Goal: Task Accomplishment & Management: Use online tool/utility

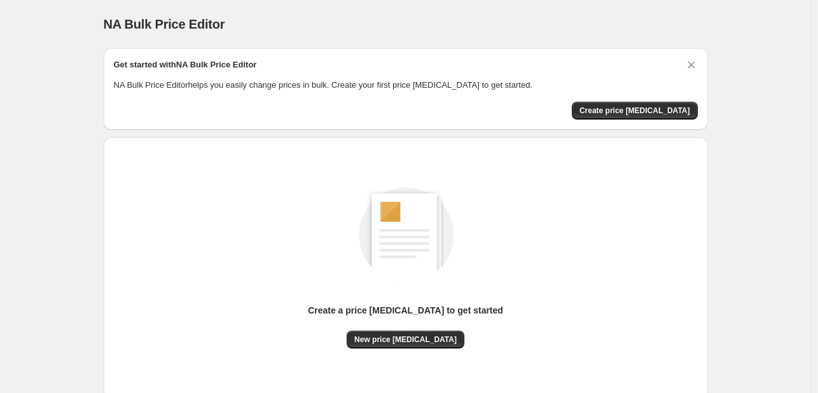
scroll to position [83, 0]
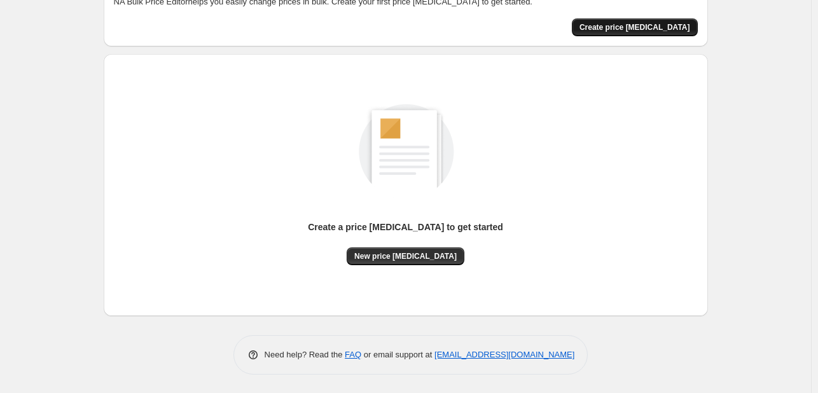
click at [664, 29] on span "Create price [MEDICAL_DATA]" at bounding box center [634, 27] width 111 height 10
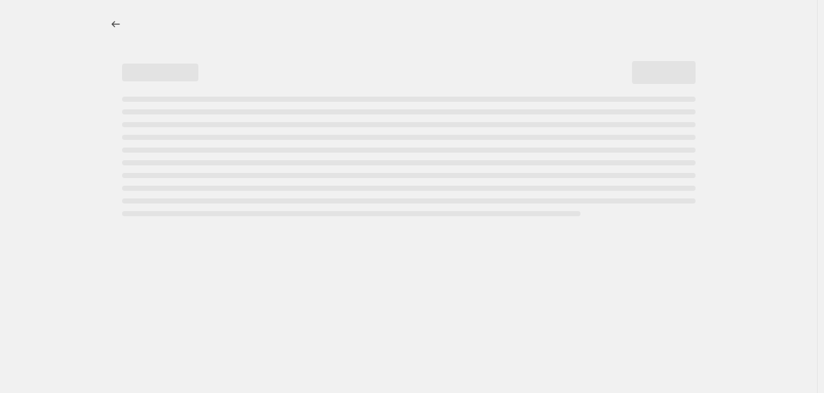
select select "percentage"
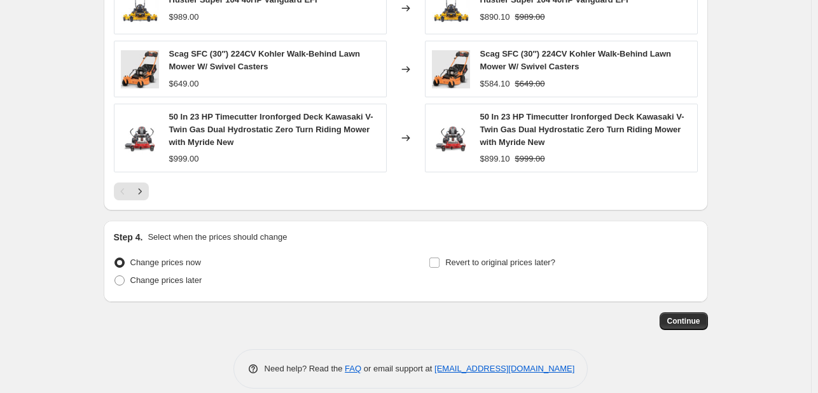
scroll to position [904, 0]
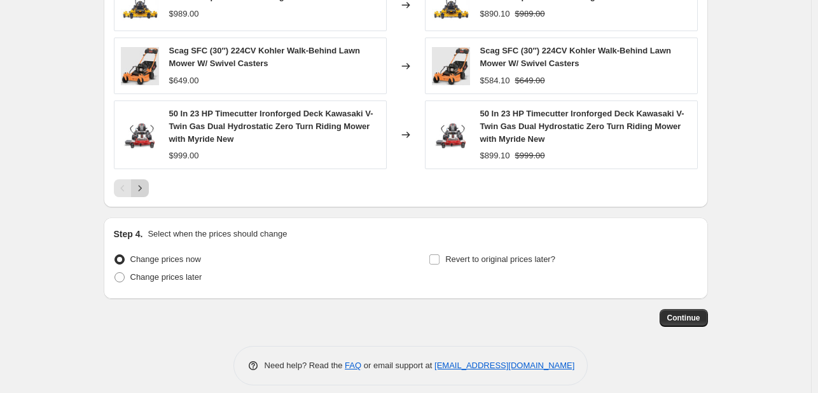
click at [139, 188] on icon "Next" at bounding box center [140, 188] width 13 height 13
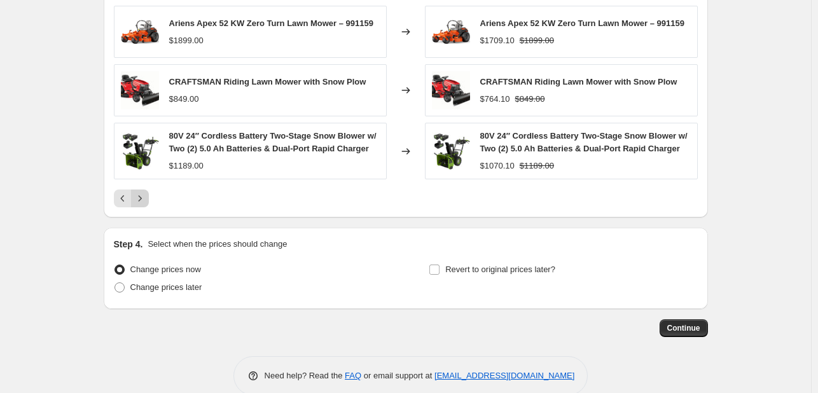
scroll to position [898, 0]
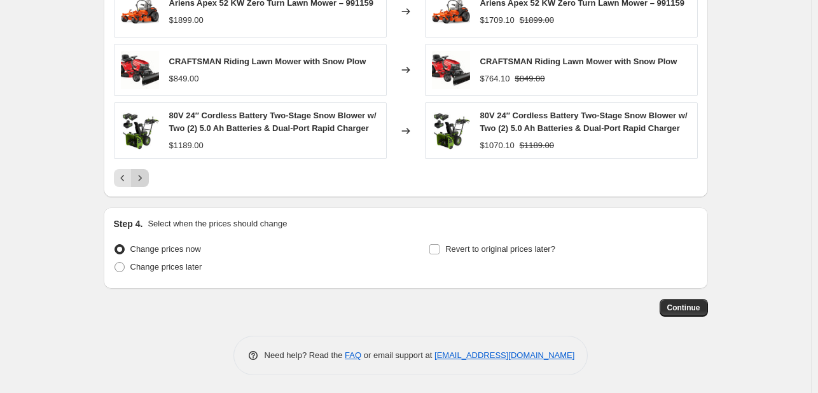
click at [141, 176] on icon "Next" at bounding box center [139, 178] width 3 height 6
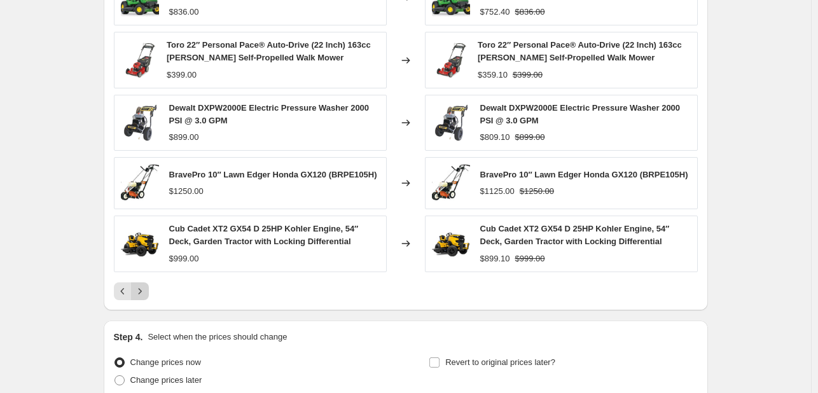
scroll to position [779, 0]
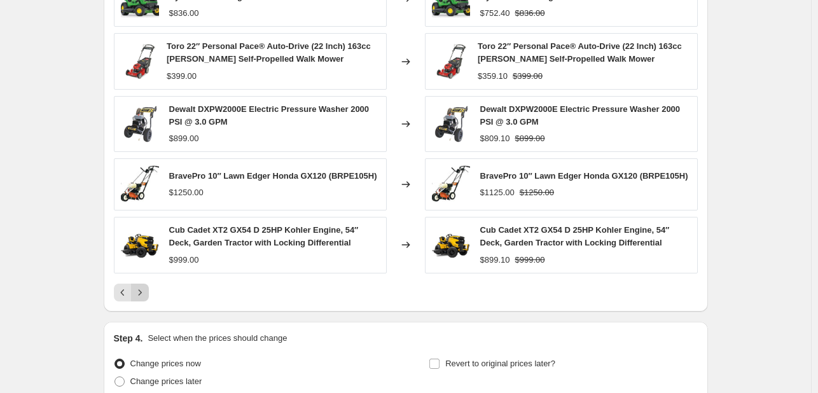
click at [141, 290] on icon "Next" at bounding box center [140, 292] width 13 height 13
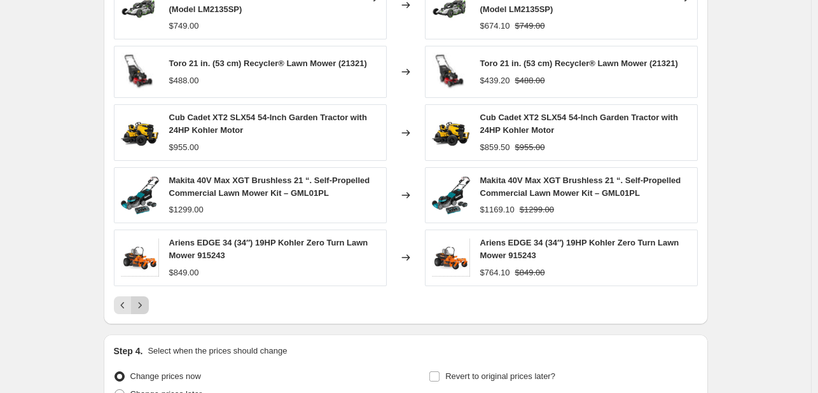
click at [142, 296] on button "Next" at bounding box center [140, 305] width 18 height 18
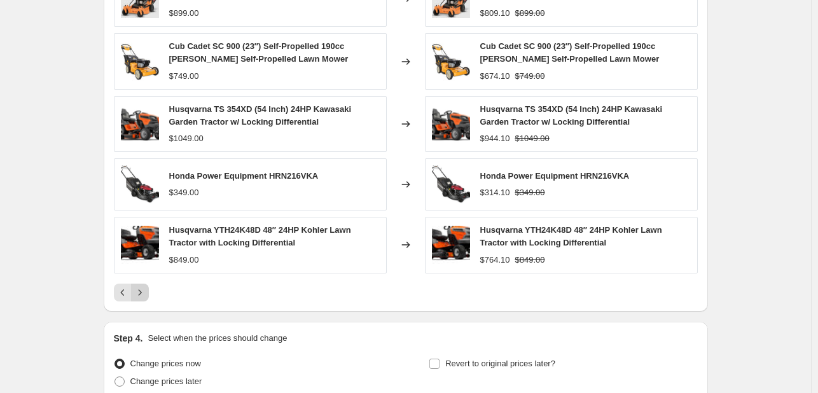
click at [142, 296] on icon "Next" at bounding box center [140, 292] width 13 height 13
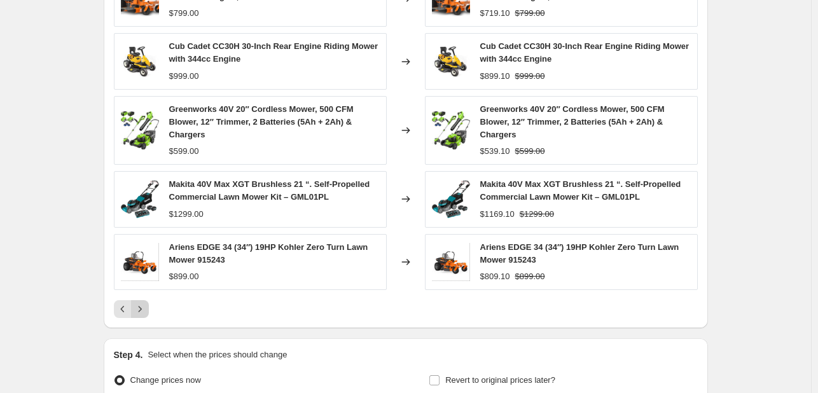
click at [142, 296] on div "Ariens EDGE 52″ Zero-Turn Lawn Mower, 21.5HP Kawasaki Engine, Model 915285 $799…" at bounding box center [406, 144] width 584 height 347
click at [146, 312] on icon "Next" at bounding box center [140, 309] width 13 height 13
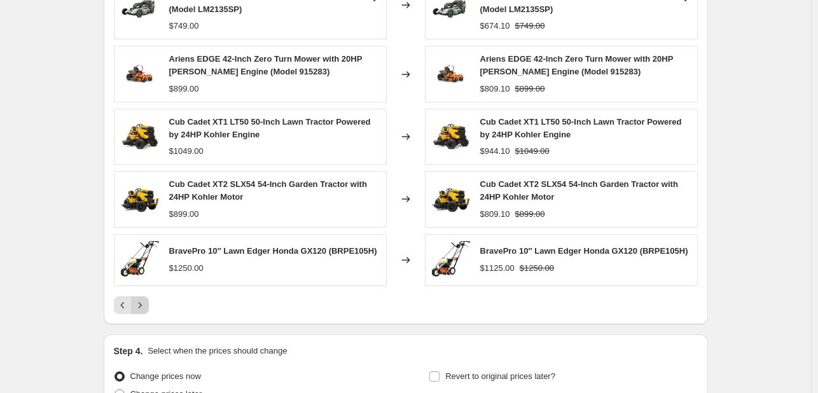
click at [148, 312] on button "Next" at bounding box center [140, 305] width 18 height 18
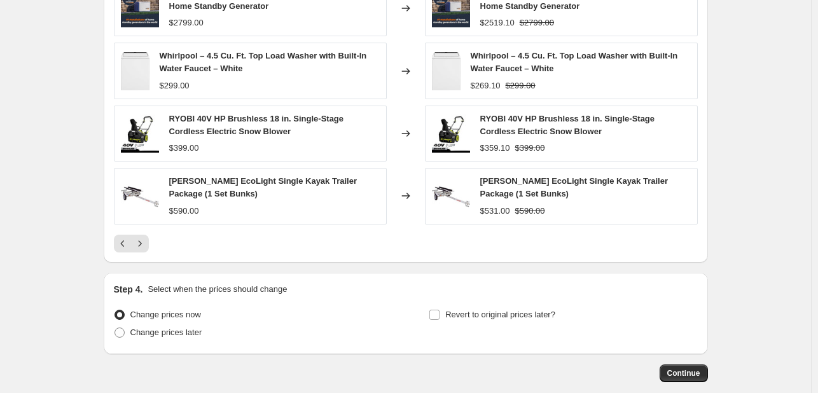
scroll to position [829, 0]
click at [144, 237] on icon "Next" at bounding box center [140, 243] width 13 height 13
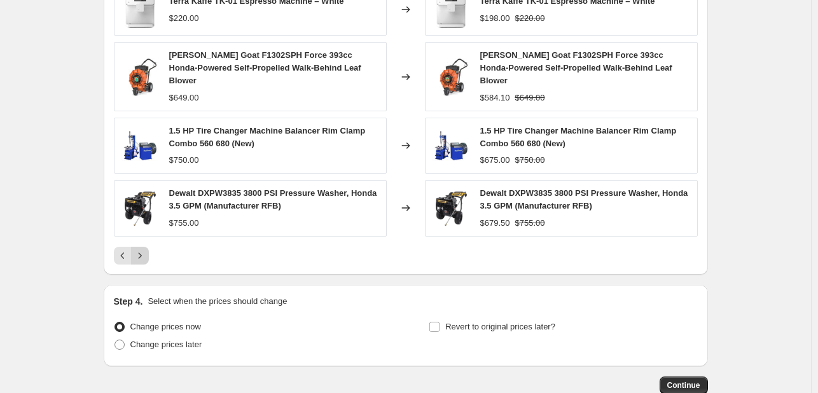
click at [144, 249] on icon "Next" at bounding box center [140, 255] width 13 height 13
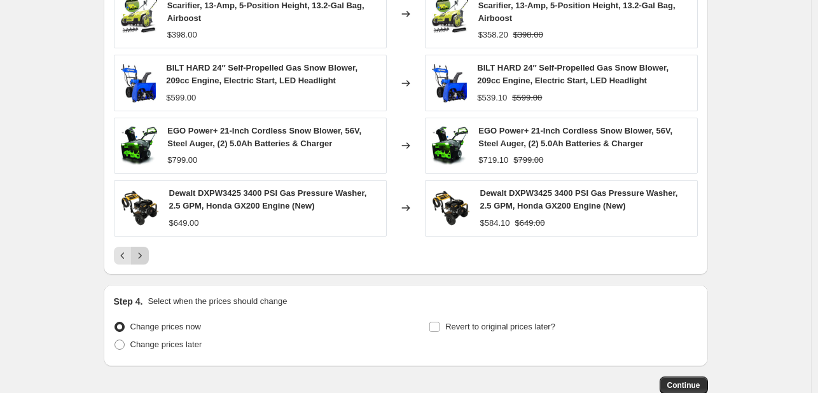
click at [144, 249] on icon "Next" at bounding box center [140, 255] width 13 height 13
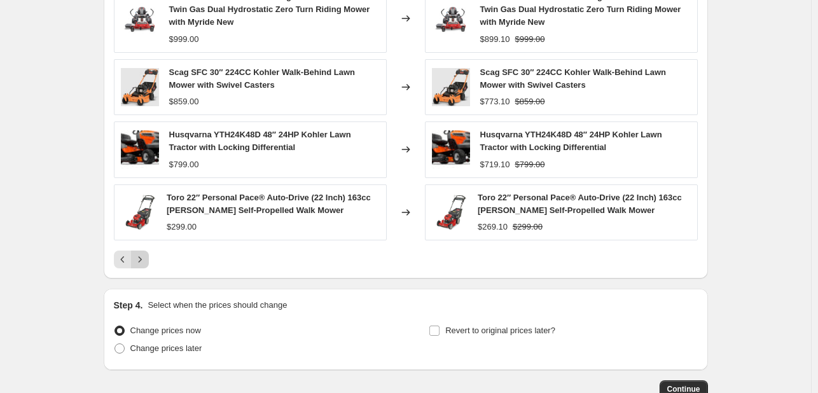
click at [144, 237] on div "Toro 22″ Personal Pace® Auto-Drive (22 Inch) 163cc Briggs Self-Propelled Walk M…" at bounding box center [250, 212] width 273 height 56
click at [149, 261] on button "Next" at bounding box center [140, 260] width 18 height 18
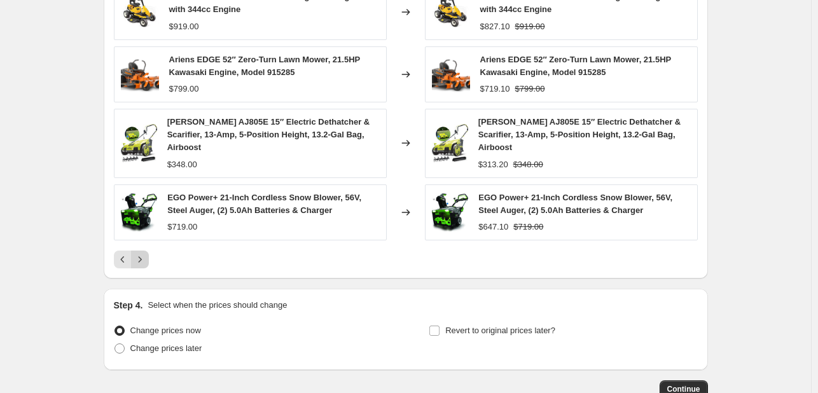
click at [150, 261] on div "PRICE CHANGE PREVIEW Over 250 product variants would be affected by this price …" at bounding box center [406, 77] width 604 height 401
click at [144, 253] on icon "Next" at bounding box center [140, 259] width 13 height 13
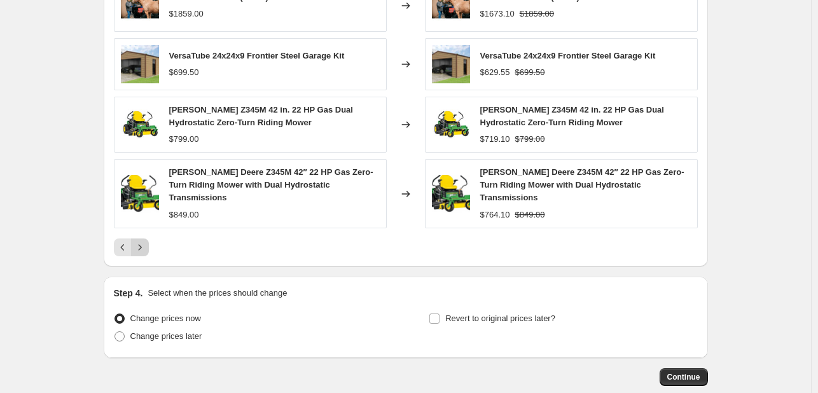
click at [144, 247] on div "PRICE CHANGE PREVIEW Over 250 product variants would be affected by this price …" at bounding box center [406, 71] width 604 height 389
click at [145, 241] on icon "Next" at bounding box center [140, 247] width 13 height 13
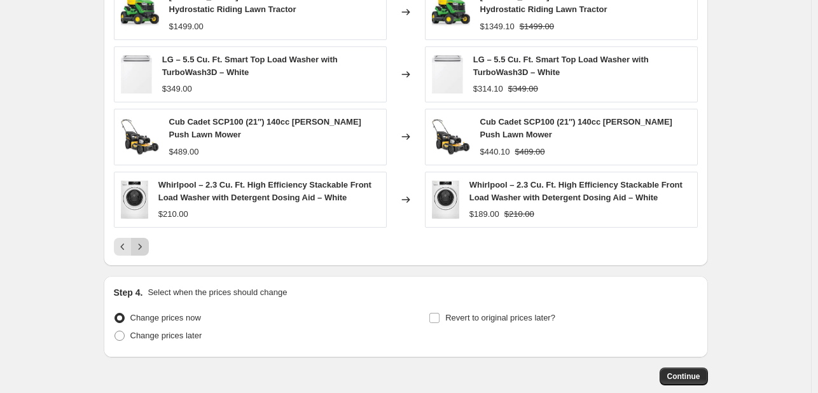
click at [145, 228] on div "John Deere S140 48 in. 22 HP V-Twin GAS Hydrostatic Riding Lawn Tractor $1242.0…" at bounding box center [406, 88] width 584 height 334
click at [145, 247] on icon "Next" at bounding box center [140, 246] width 13 height 13
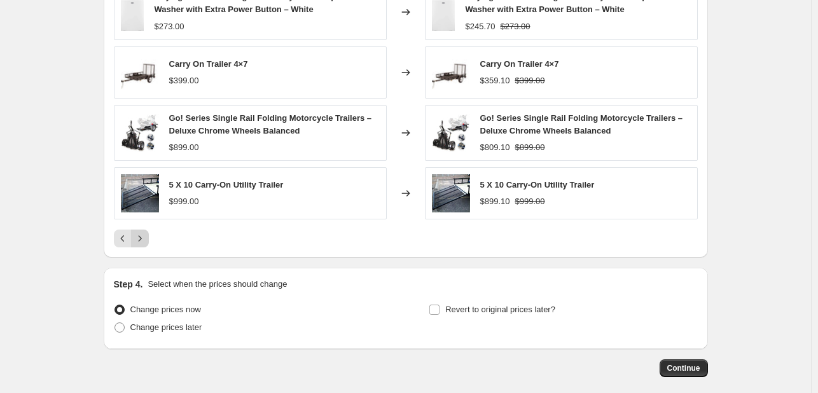
click at [144, 240] on icon "Next" at bounding box center [140, 238] width 13 height 13
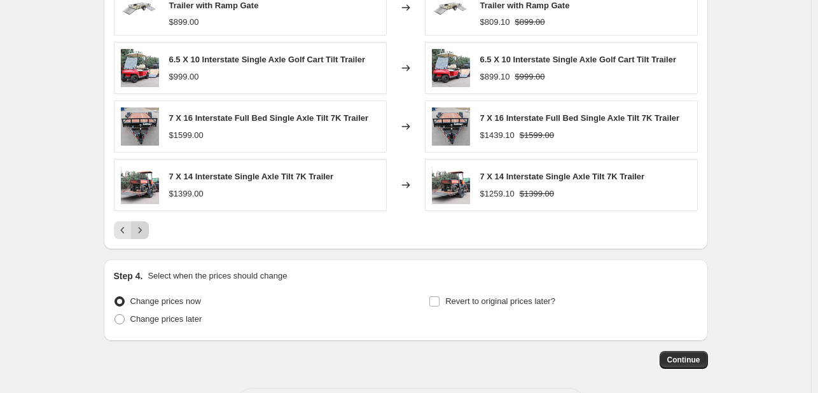
click at [144, 240] on div "PRICE CHANGE PREVIEW Over 250 product variants would be affected by this price …" at bounding box center [406, 63] width 604 height 373
click at [142, 224] on icon "Next" at bounding box center [140, 230] width 13 height 13
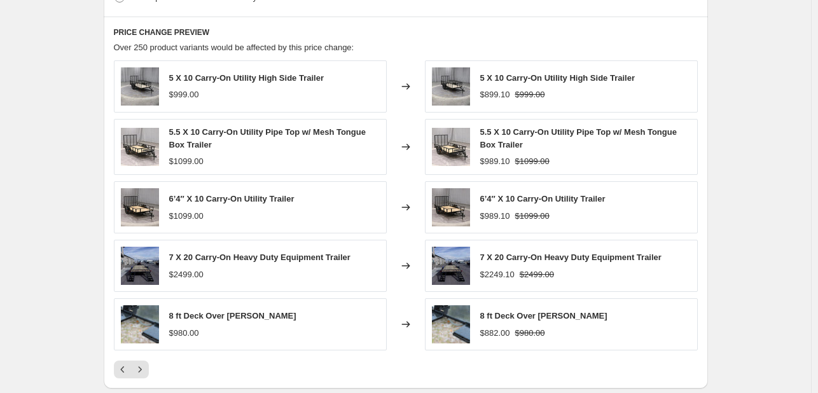
scroll to position [654, 0]
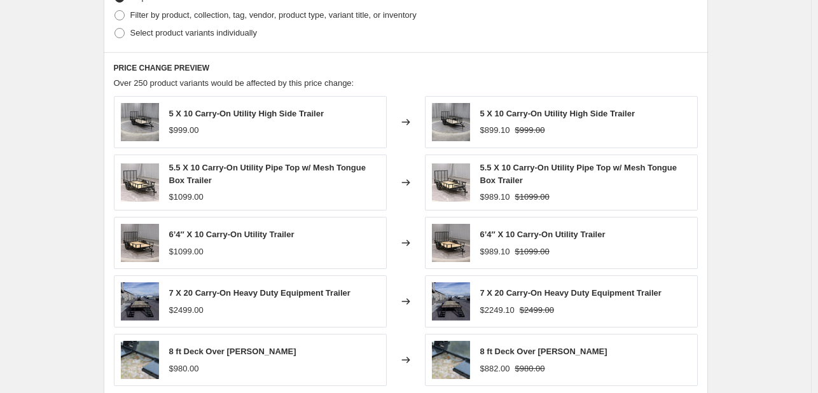
click at [266, 112] on span "5 X 10 Carry-On Utility High Side Trailer" at bounding box center [246, 114] width 155 height 10
copy span "5 X 10 Carry-On Utility High Side Trailer"
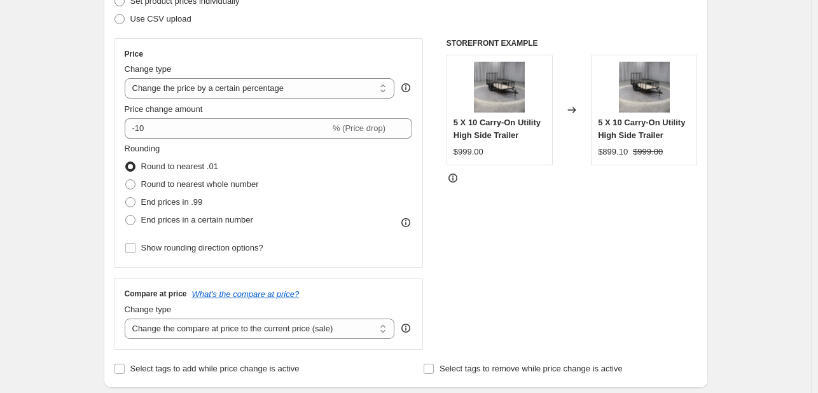
scroll to position [195, 0]
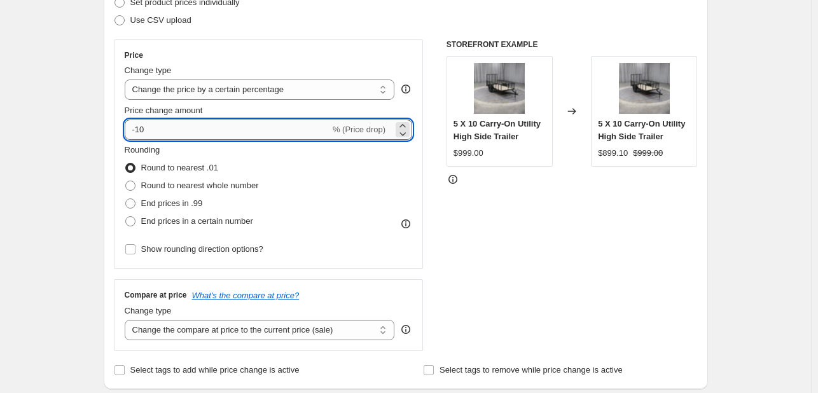
click at [180, 127] on input "-10" at bounding box center [227, 130] width 205 height 20
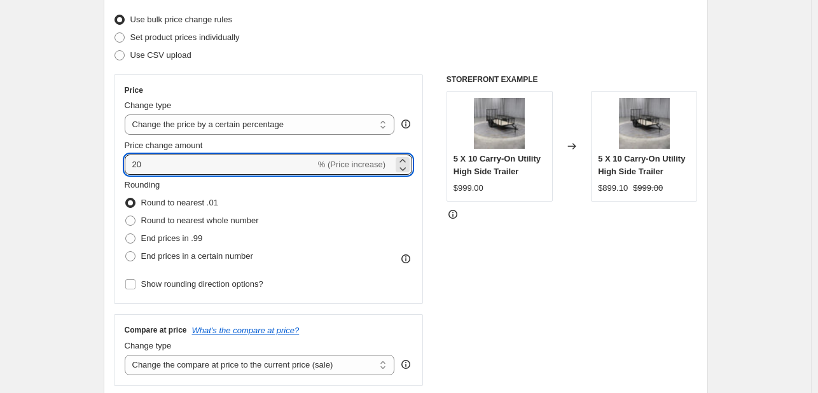
scroll to position [168, 0]
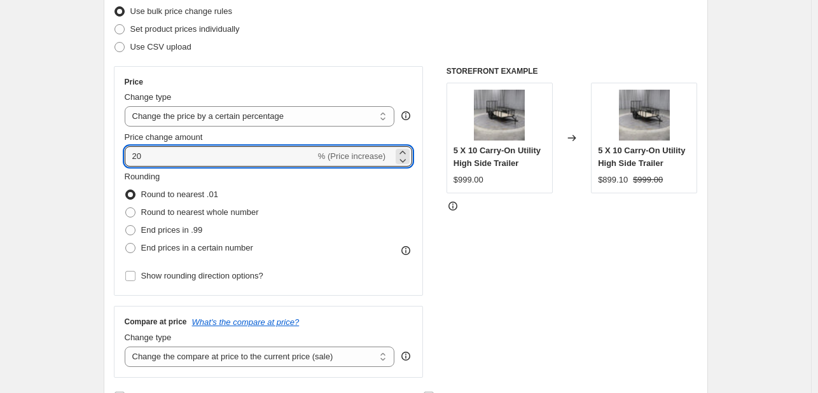
type input "20"
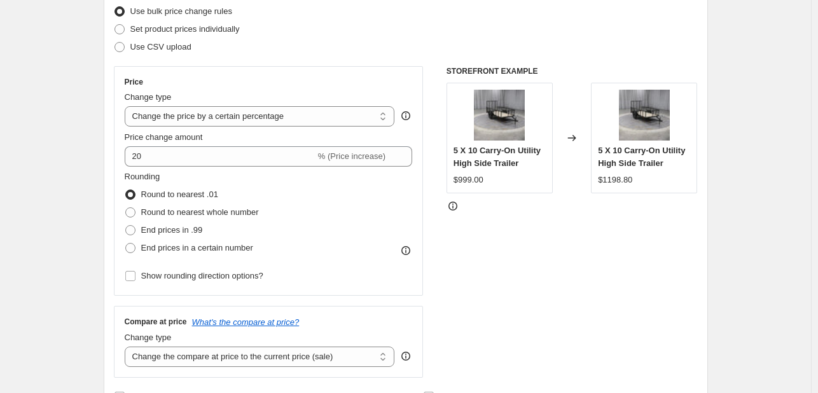
click at [336, 79] on div "Price" at bounding box center [269, 82] width 288 height 10
click at [237, 216] on span "Round to nearest whole number" at bounding box center [200, 212] width 118 height 10
click at [126, 208] on input "Round to nearest whole number" at bounding box center [125, 207] width 1 height 1
radio input "true"
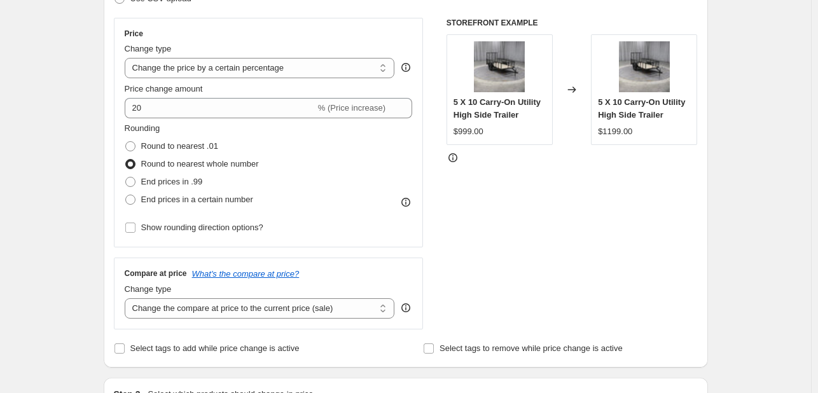
scroll to position [216, 0]
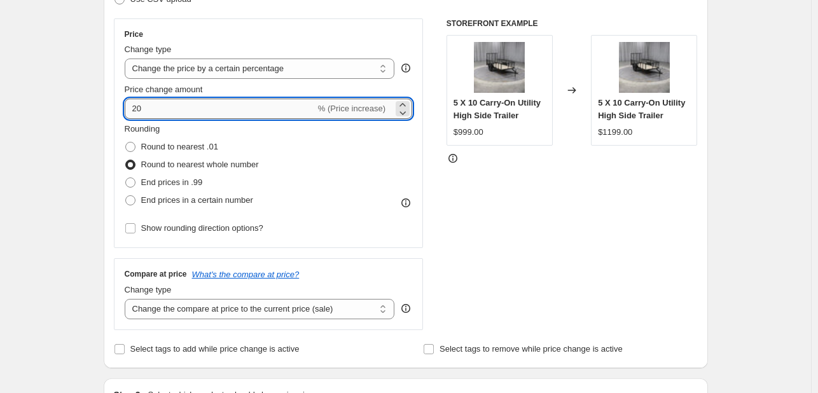
click at [135, 110] on input "20" at bounding box center [220, 109] width 191 height 20
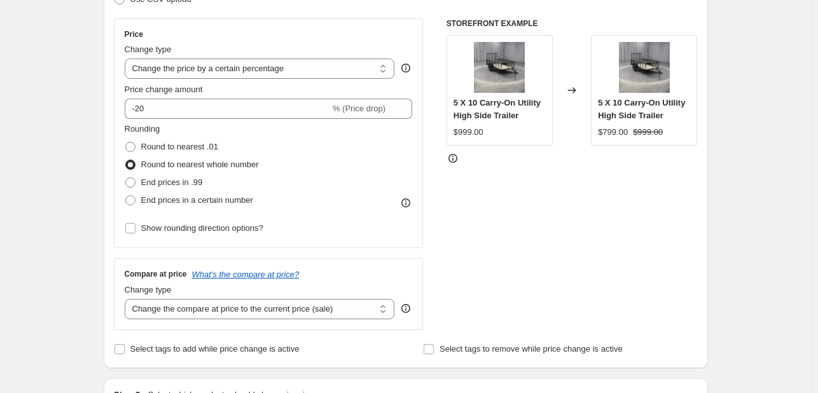
click at [528, 228] on div "STOREFRONT EXAMPLE 5 X 10 Carry-On Utility High Side Trailer $999.00 Changed to…" at bounding box center [571, 174] width 251 height 312
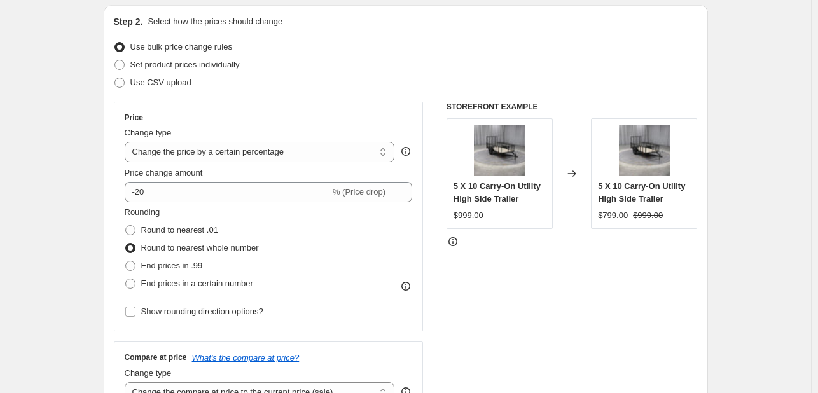
scroll to position [131, 0]
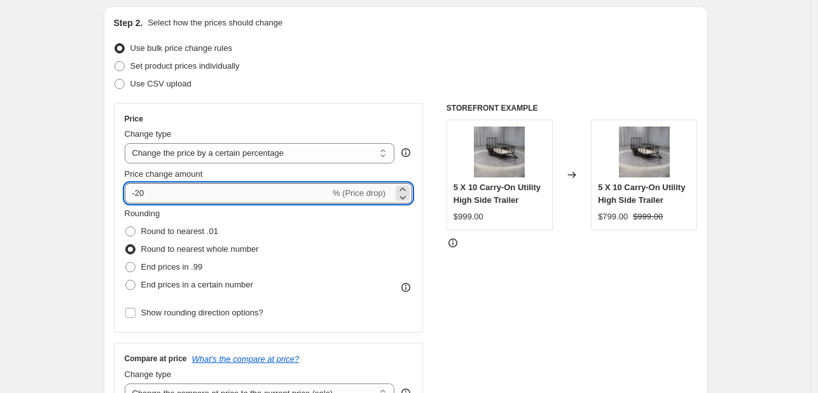
click at [152, 193] on input "-20" at bounding box center [227, 193] width 205 height 20
type input "-2"
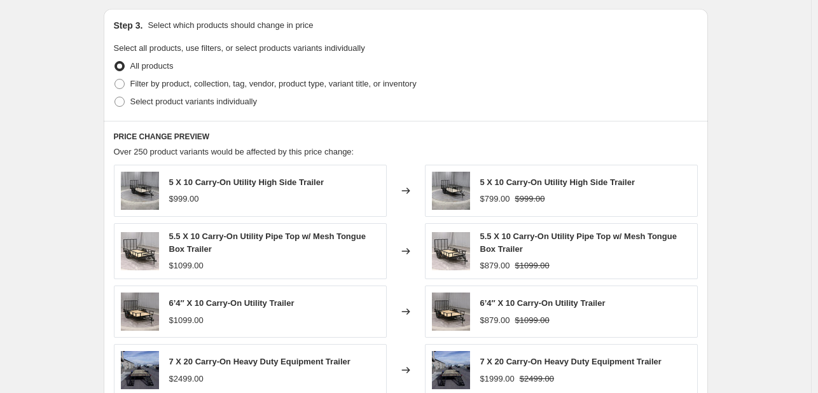
scroll to position [588, 0]
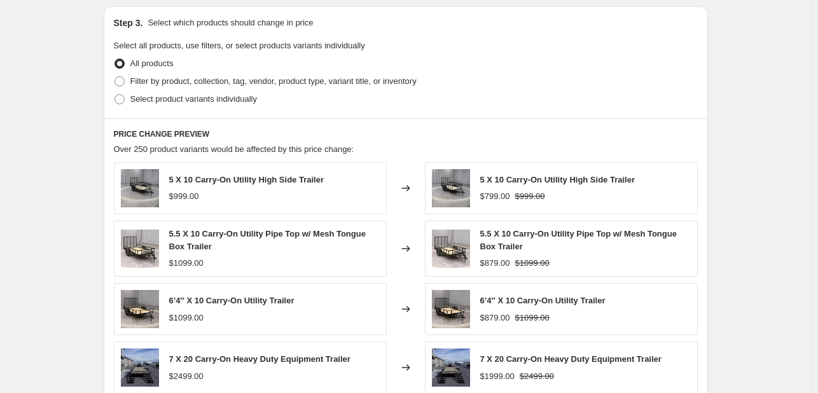
type input "-30"
click at [755, 191] on div "Create new price change job. This page is ready Create new price change job Dra…" at bounding box center [405, 49] width 811 height 1275
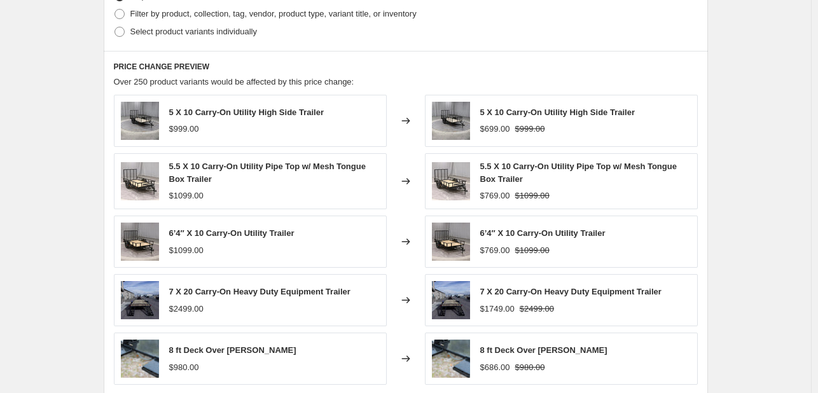
scroll to position [656, 0]
click at [250, 164] on span "5.5 X 10 Carry-On Utility Pipe Top w/ Mesh Tongue Box Trailer" at bounding box center [267, 172] width 196 height 22
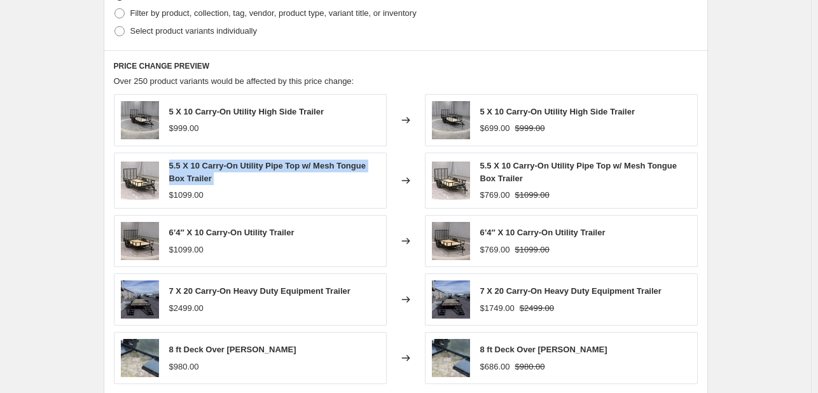
click at [250, 164] on span "5.5 X 10 Carry-On Utility Pipe Top w/ Mesh Tongue Box Trailer" at bounding box center [267, 172] width 196 height 22
copy span "5.5 X 10 Carry-On Utility Pipe Top w/ Mesh Tongue Box Trailer"
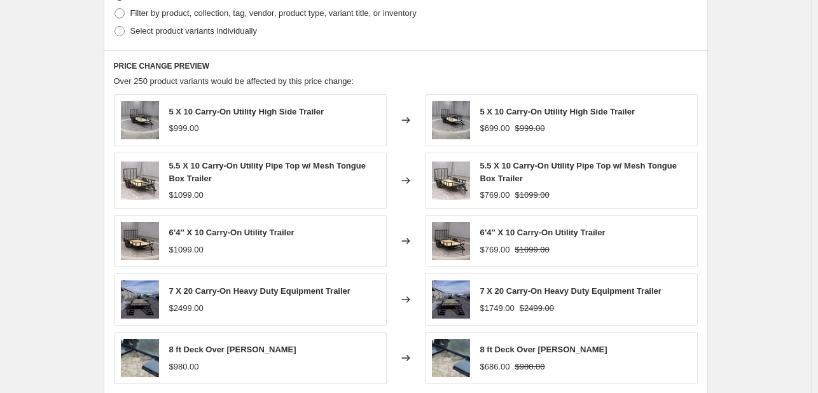
click at [498, 191] on div "$769.00" at bounding box center [495, 195] width 30 height 13
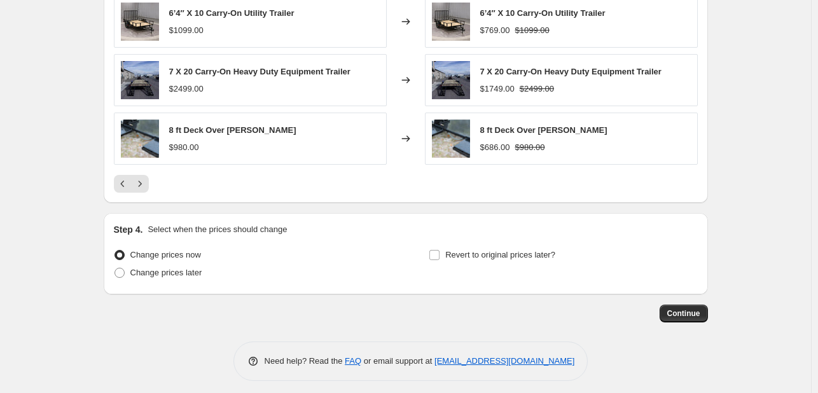
scroll to position [881, 0]
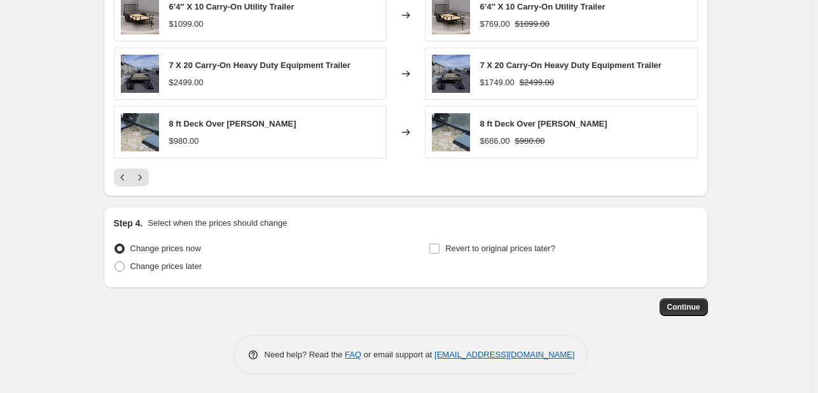
click at [142, 186] on div "PRICE CHANGE PREVIEW Over 250 product variants would be affected by this price …" at bounding box center [406, 10] width 604 height 373
click at [142, 176] on icon "Next" at bounding box center [140, 177] width 13 height 13
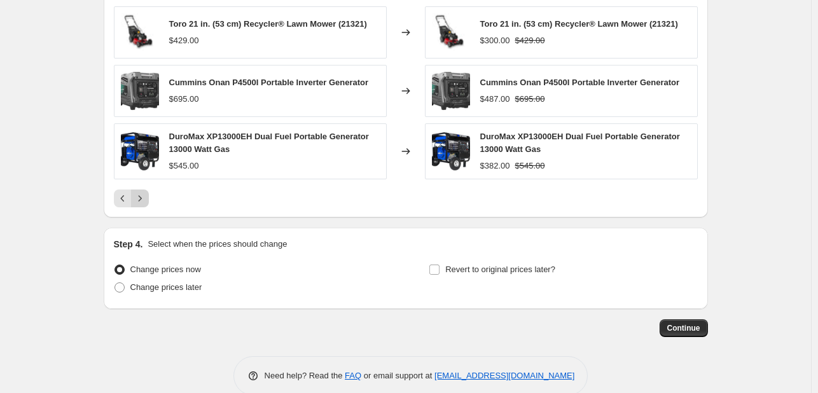
click at [141, 202] on icon "Next" at bounding box center [140, 198] width 13 height 13
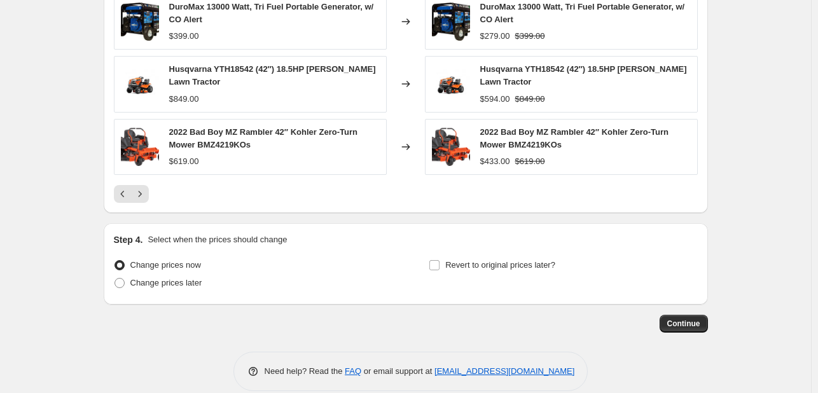
click at [499, 72] on span "Husqvarna YTH18542 (42″) 18.5HP Briggs Lawn Tractor" at bounding box center [583, 75] width 207 height 22
copy span "Husqvarna YTH18542 (42″) 18.5HP Briggs Lawn Tractor"
click at [256, 134] on span "2022 Bad Boy MZ Rambler 42″ Kohler Zero-Turn Mower BMZ4219KOs" at bounding box center [263, 138] width 188 height 22
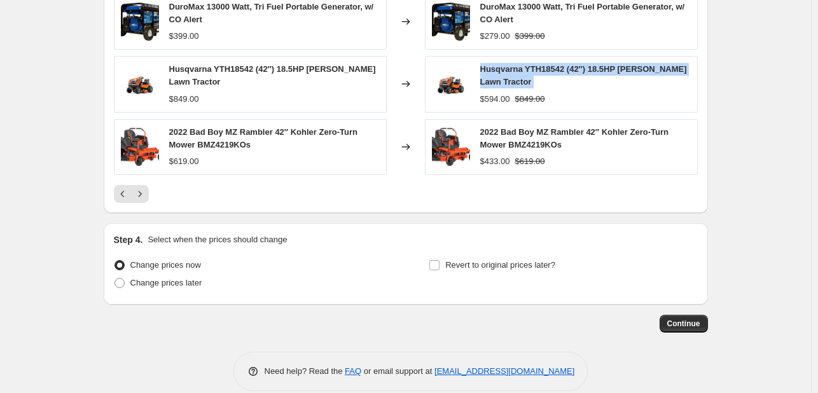
click at [256, 134] on span "2022 Bad Boy MZ Rambler 42″ Kohler Zero-Turn Mower BMZ4219KOs" at bounding box center [263, 138] width 188 height 22
click at [254, 134] on span "2022 Bad Boy MZ Rambler 42″ Kohler Zero-Turn Mower BMZ4219KOs" at bounding box center [263, 138] width 188 height 22
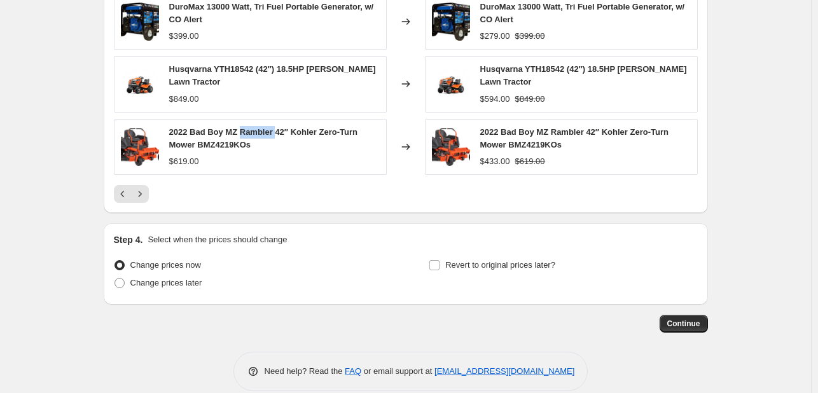
click at [254, 134] on span "2022 Bad Boy MZ Rambler 42″ Kohler Zero-Turn Mower BMZ4219KOs" at bounding box center [263, 138] width 188 height 22
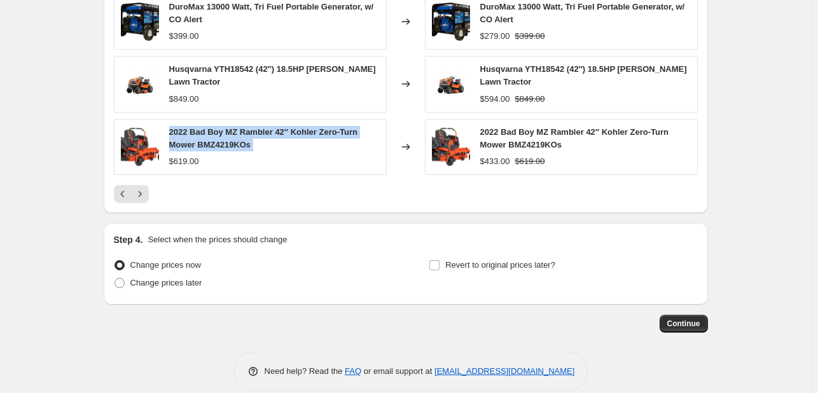
click at [254, 134] on span "2022 Bad Boy MZ Rambler 42″ Kohler Zero-Turn Mower BMZ4219KOs" at bounding box center [263, 138] width 188 height 22
copy span "2022 Bad Boy MZ Rambler 42″ Kohler Zero-Turn Mower BMZ4219KOs"
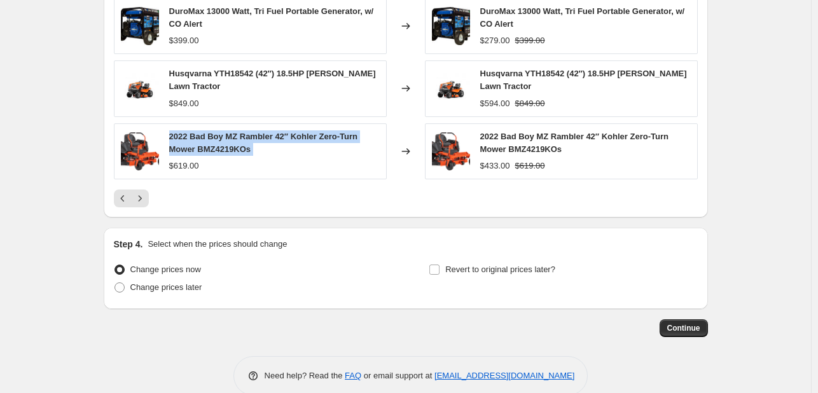
scroll to position [878, 0]
click at [149, 203] on button "Next" at bounding box center [140, 198] width 18 height 18
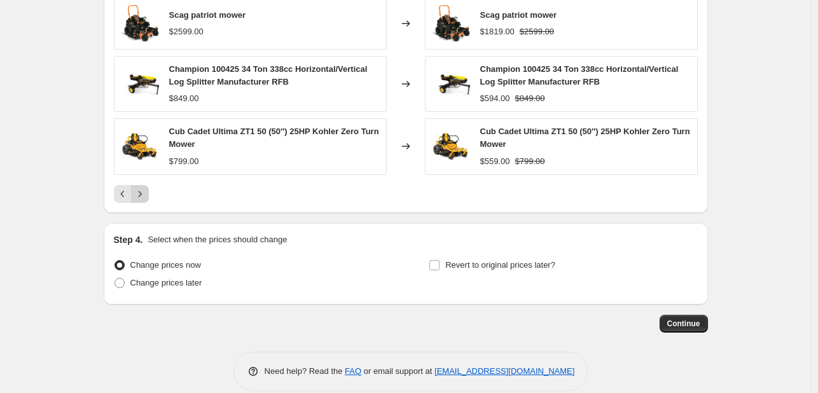
click at [145, 199] on button "Next" at bounding box center [140, 194] width 18 height 18
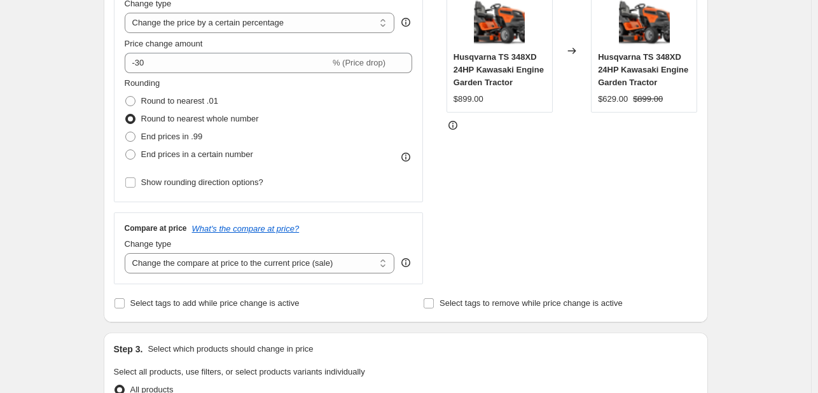
scroll to position [261, 0]
click at [157, 138] on span "End prices in .99" at bounding box center [172, 137] width 62 height 10
click at [126, 133] on input "End prices in .99" at bounding box center [125, 132] width 1 height 1
radio input "true"
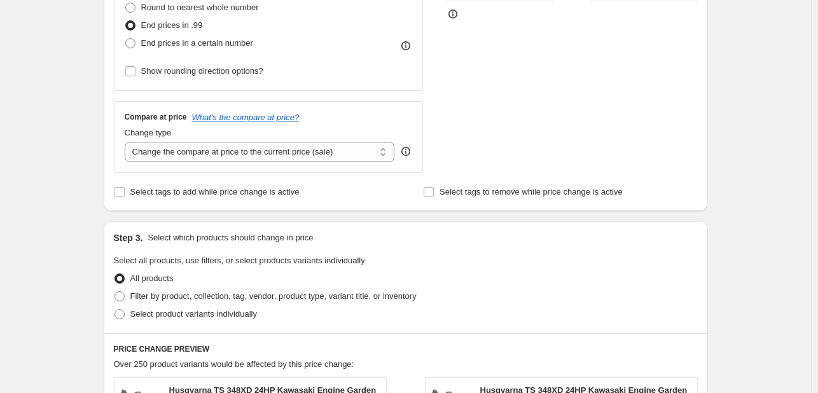
scroll to position [383, 0]
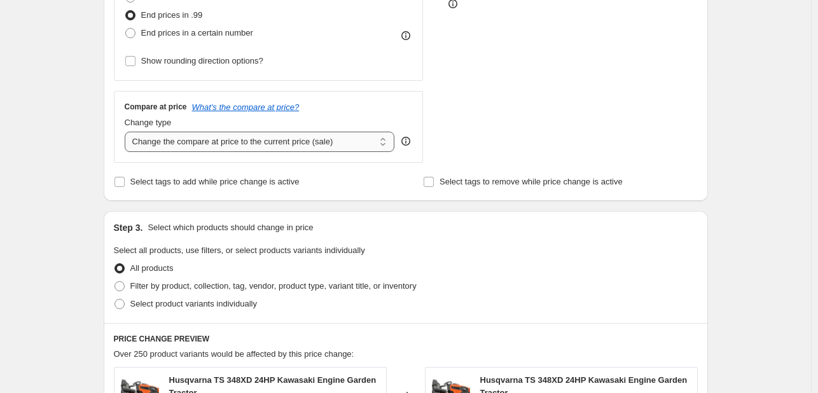
click at [272, 145] on select "Change the compare at price to the current price (sale) Change the compare at p…" at bounding box center [260, 142] width 270 height 20
click at [345, 106] on div "Compare at price What's the compare at price?" at bounding box center [269, 107] width 288 height 10
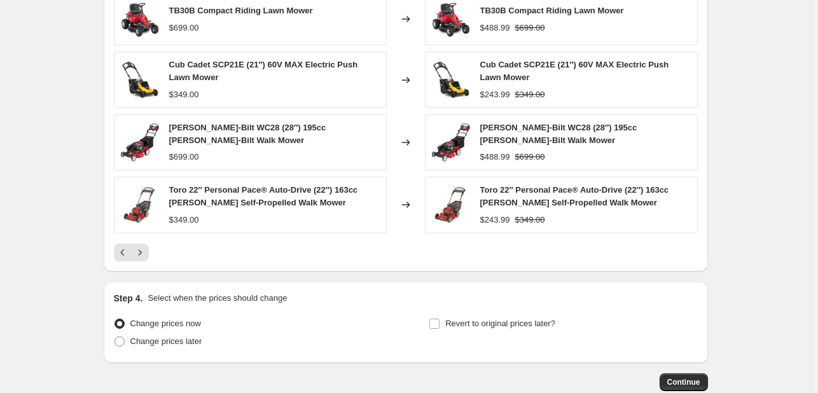
scroll to position [890, 0]
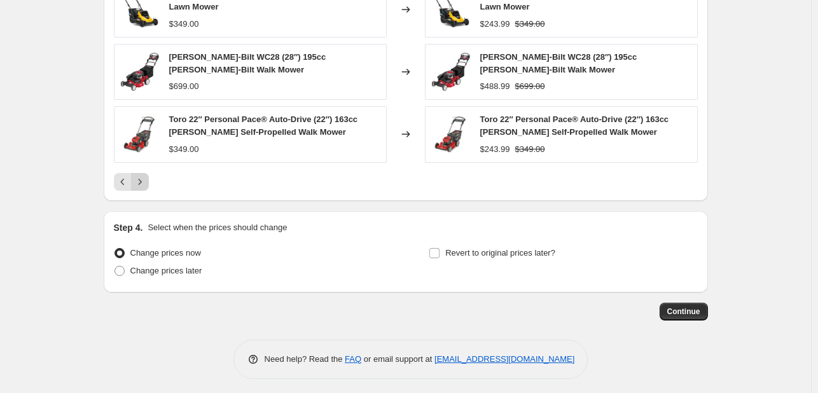
click at [142, 176] on icon "Next" at bounding box center [140, 182] width 13 height 13
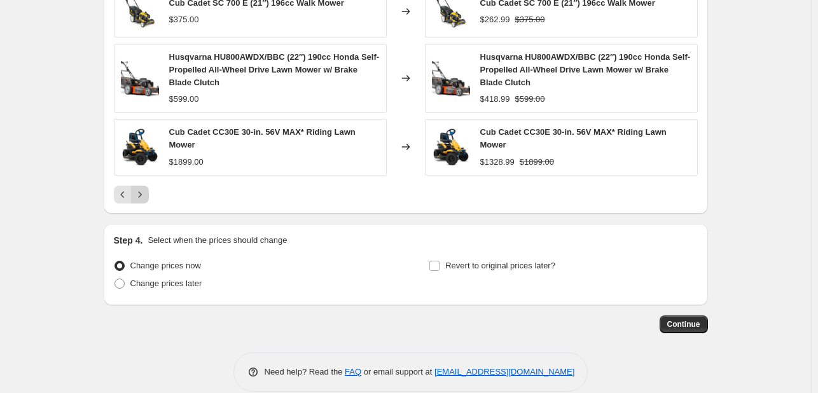
click at [144, 193] on icon "Next" at bounding box center [140, 194] width 13 height 13
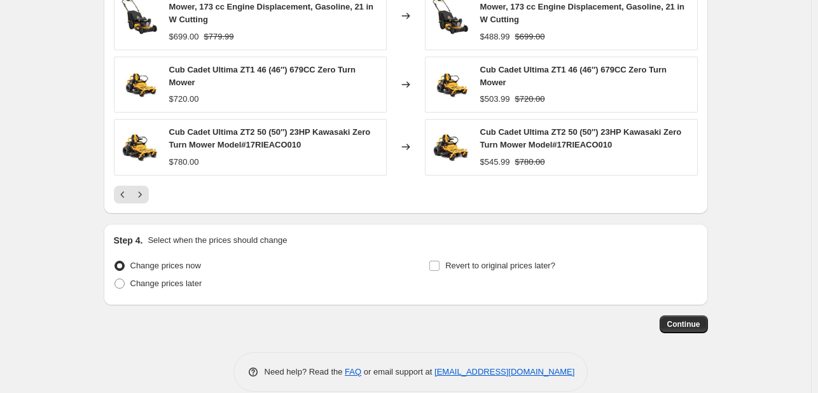
click at [146, 183] on div "Cub Cadet CSV050 159cc Shredder Vacuum $749.00 Changed to Cub Cadet CSV050 159c…" at bounding box center [406, 31] width 584 height 343
click at [143, 198] on icon "Next" at bounding box center [140, 194] width 13 height 13
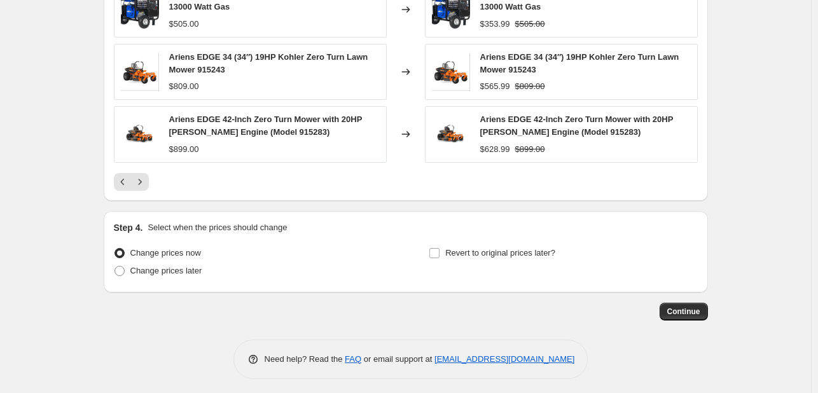
click at [144, 197] on div "PRICE CHANGE PREVIEW Over 250 product variants would be affected by this price …" at bounding box center [406, 8] width 604 height 385
click at [140, 185] on icon "Next" at bounding box center [140, 182] width 13 height 13
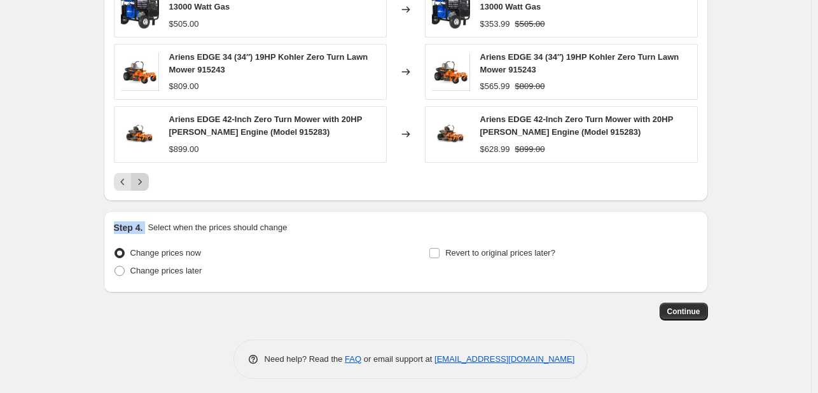
click at [140, 185] on button "Next" at bounding box center [140, 182] width 18 height 18
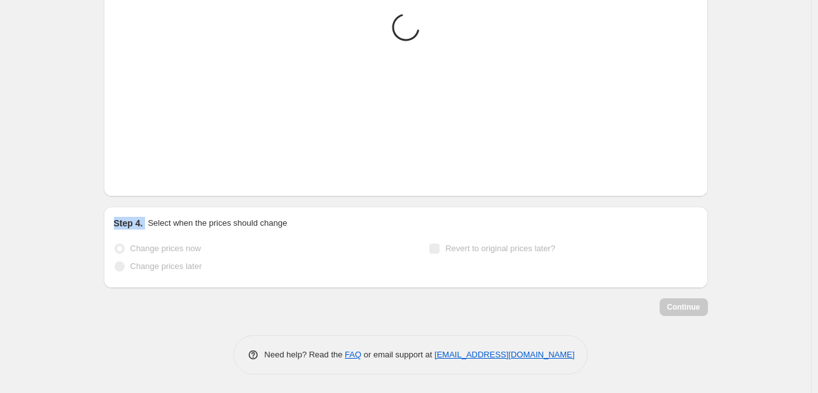
click at [140, 185] on button "Next" at bounding box center [140, 178] width 18 height 18
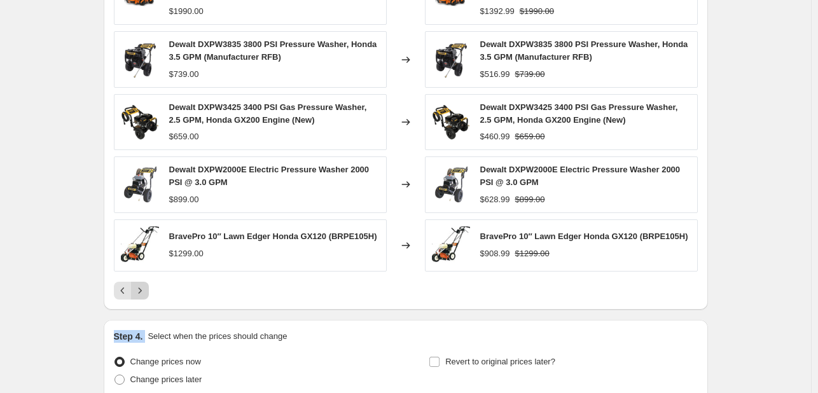
scroll to position [782, 0]
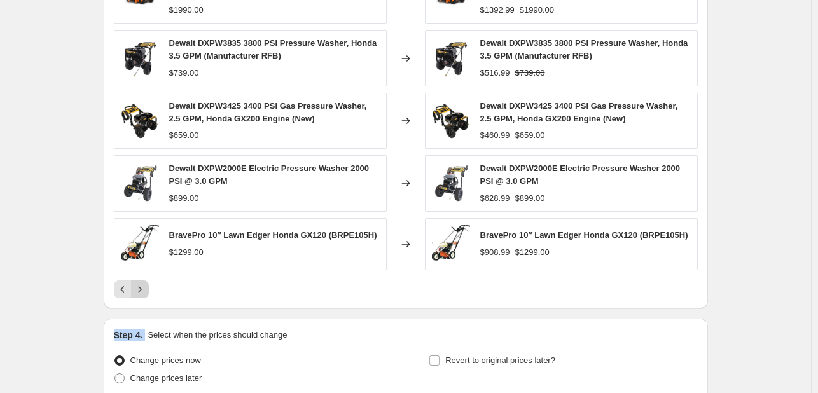
click at [144, 286] on icon "Next" at bounding box center [140, 289] width 13 height 13
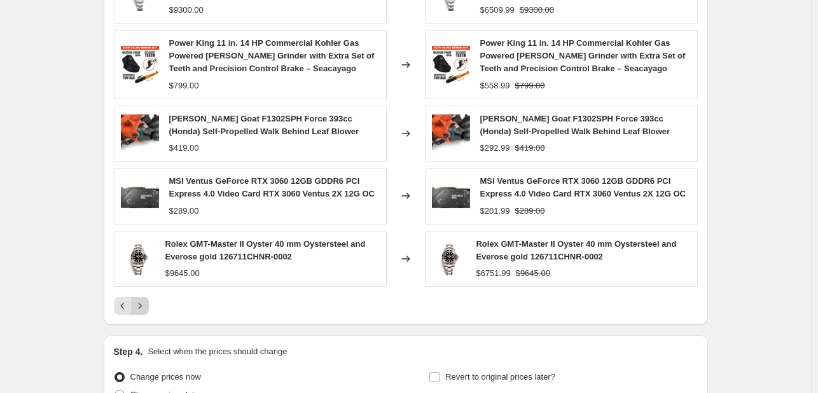
click at [151, 277] on div "Rolex GMT-Master II Oyster 40 mm Oystersteel and Everose gold 126711CHNR-0002 $…" at bounding box center [250, 259] width 273 height 56
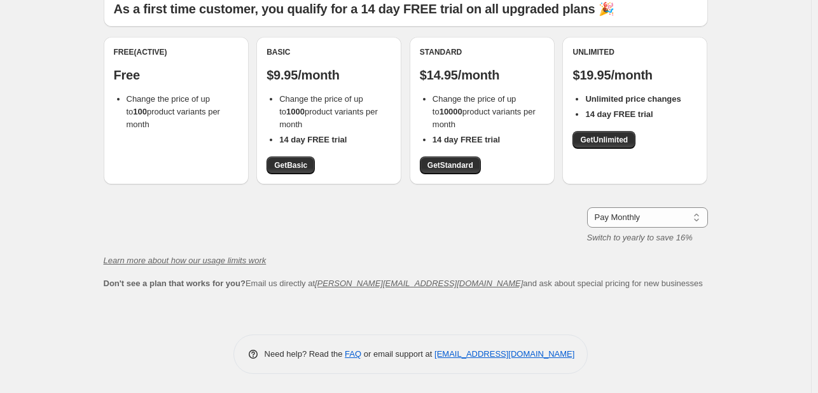
scroll to position [98, 0]
click at [313, 100] on span "Change the price of up to 1000 product variants per month" at bounding box center [328, 111] width 99 height 35
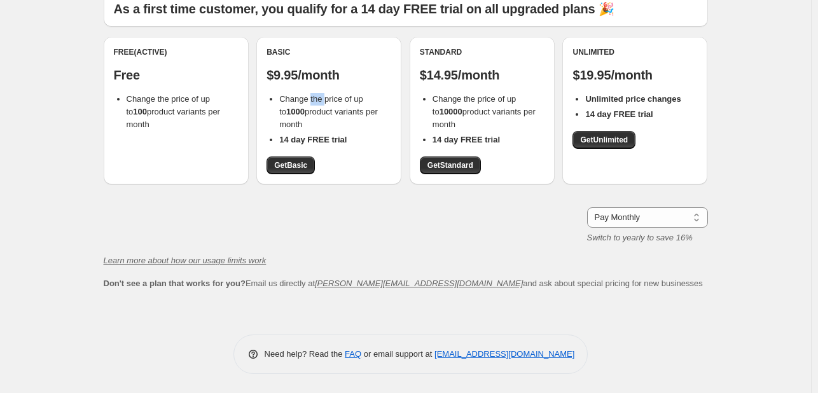
click at [313, 100] on span "Change the price of up to 1000 product variants per month" at bounding box center [328, 111] width 99 height 35
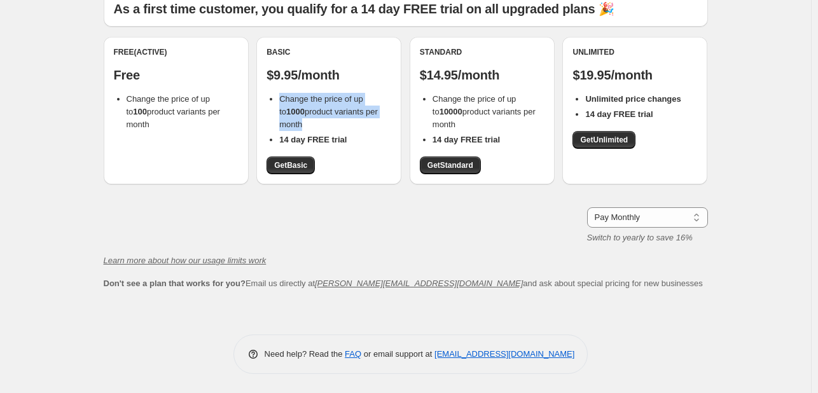
click at [313, 100] on span "Change the price of up to 1000 product variants per month" at bounding box center [328, 111] width 99 height 35
click at [475, 141] on b "14 day FREE trial" at bounding box center [465, 140] width 67 height 10
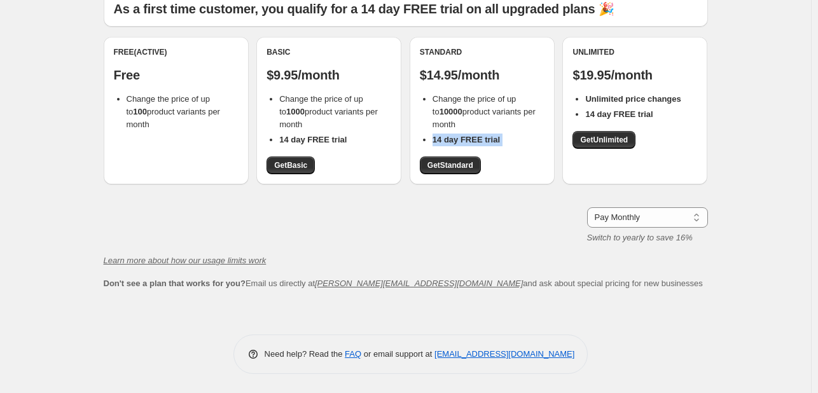
click at [475, 141] on b "14 day FREE trial" at bounding box center [465, 140] width 67 height 10
click at [295, 160] on link "Get Basic" at bounding box center [290, 165] width 48 height 18
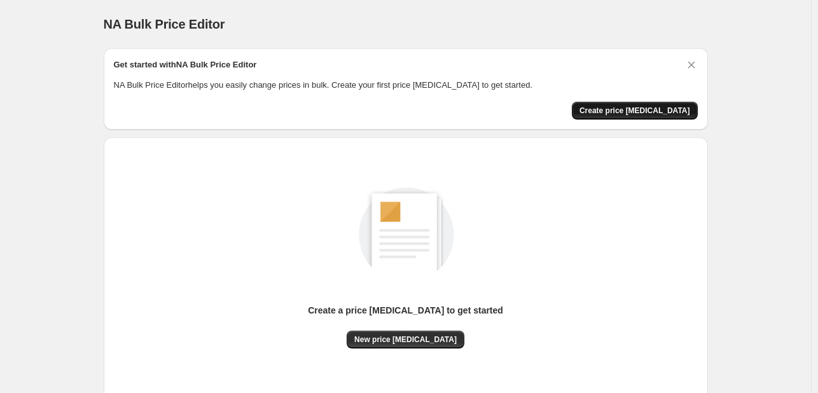
click at [666, 116] on button "Create price [MEDICAL_DATA]" at bounding box center [635, 111] width 126 height 18
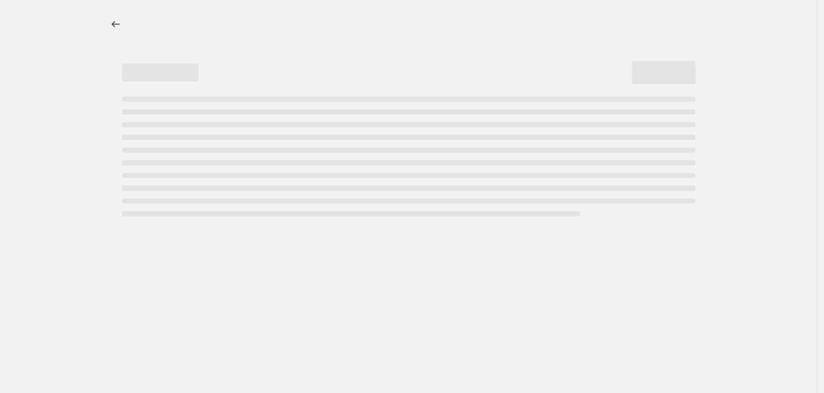
select select "percentage"
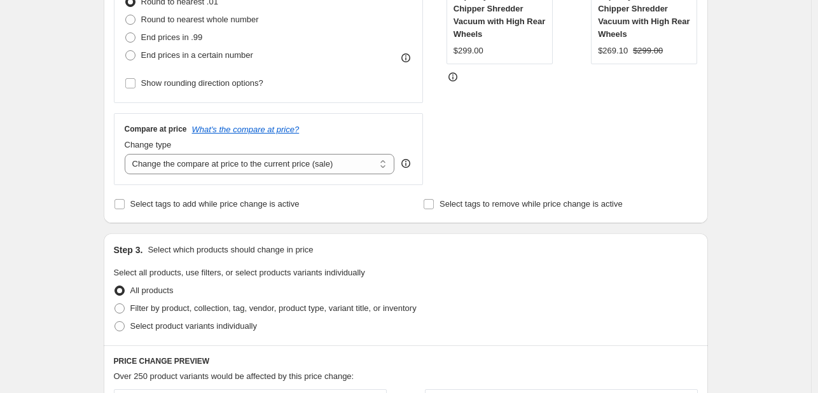
scroll to position [353, 0]
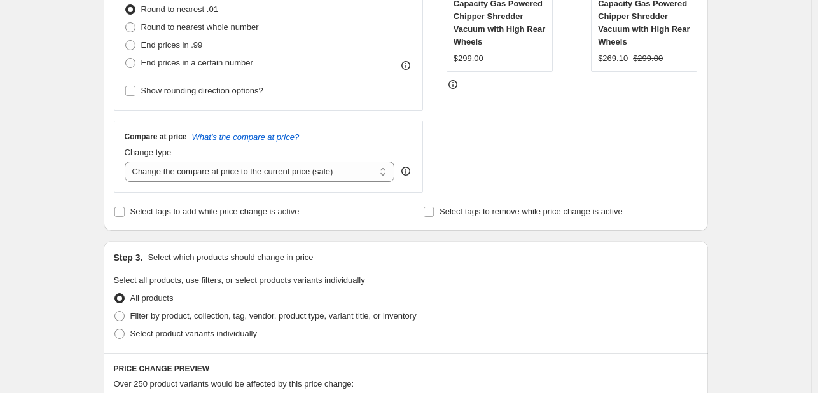
scroll to position [81, 0]
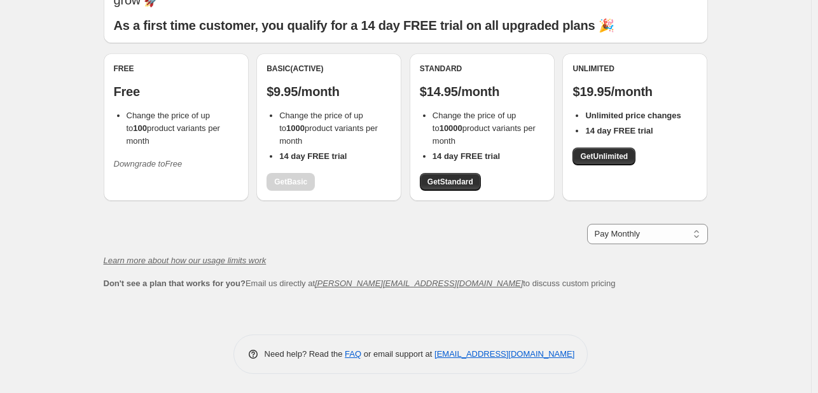
click at [308, 123] on span "Change the price of up to 1000 product variants per month" at bounding box center [328, 128] width 99 height 35
click at [374, 197] on div "Basic (Active) $9.95/month Change the price of up to 1000 product variants per …" at bounding box center [328, 127] width 145 height 148
click at [315, 120] on span "Change the price of up to 1000 product variants per month" at bounding box center [328, 128] width 99 height 35
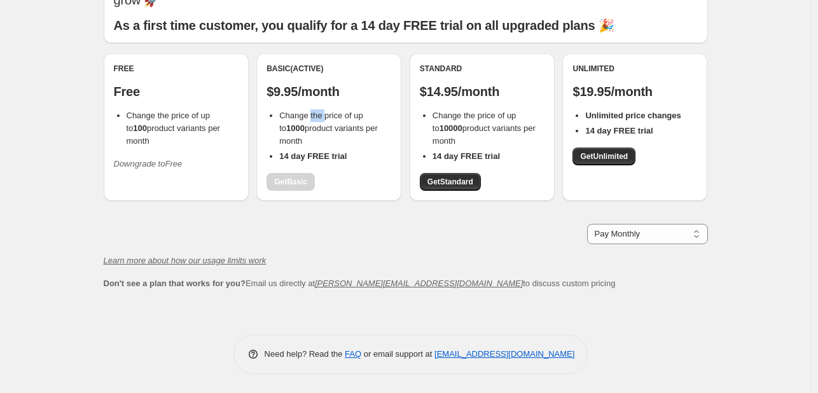
click at [315, 120] on span "Change the price of up to 1000 product variants per month" at bounding box center [328, 128] width 99 height 35
click at [308, 81] on div "Basic (Active) $9.95/month Change the price of up to 1000 product variants per …" at bounding box center [328, 127] width 125 height 127
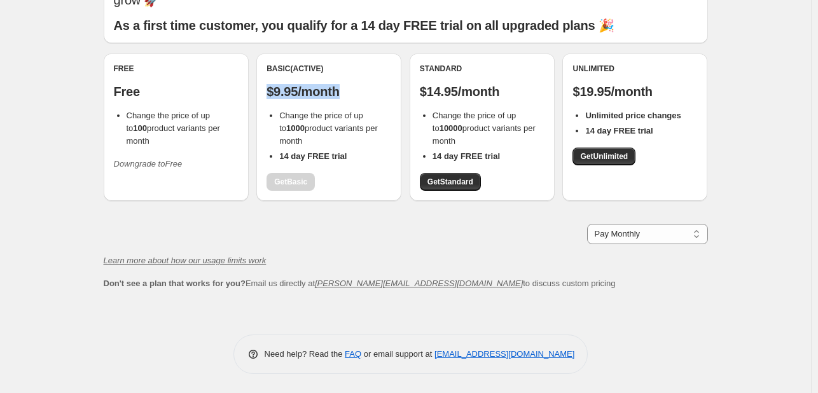
click at [308, 81] on div "Basic (Active) $9.95/month Change the price of up to 1000 product variants per …" at bounding box center [328, 127] width 125 height 127
click at [693, 241] on select "Pay Monthly Pay Yearly (Save 16%)" at bounding box center [647, 234] width 121 height 20
click at [744, 228] on div "Plans. This page is ready Plans Whether you sell thousands of products or just …" at bounding box center [405, 156] width 811 height 474
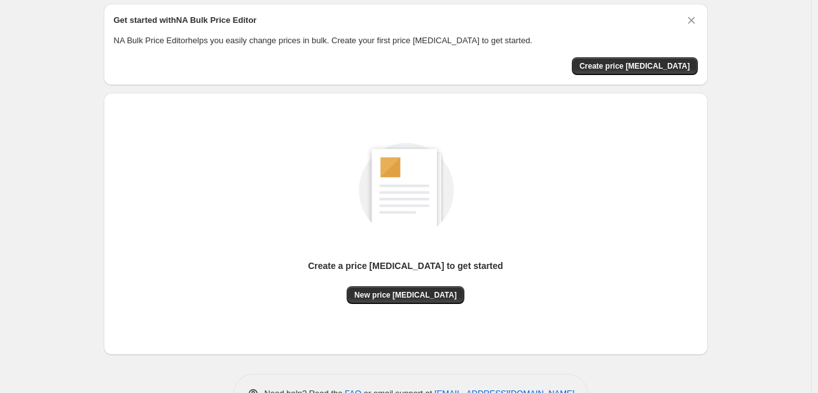
scroll to position [63, 0]
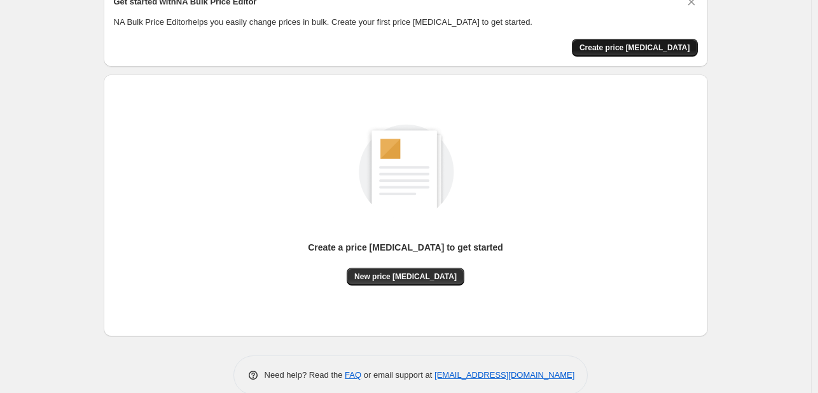
click at [651, 54] on button "Create price [MEDICAL_DATA]" at bounding box center [635, 48] width 126 height 18
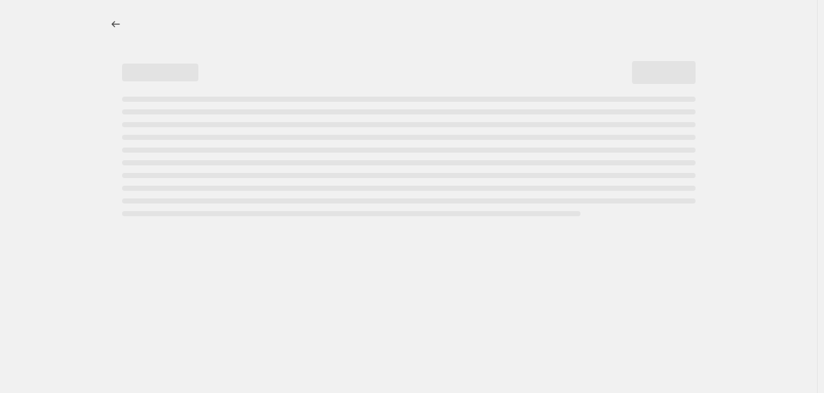
select select "percentage"
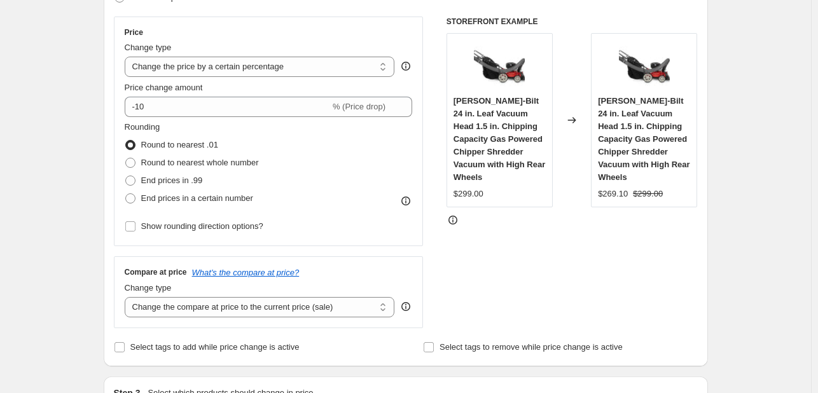
scroll to position [238, 0]
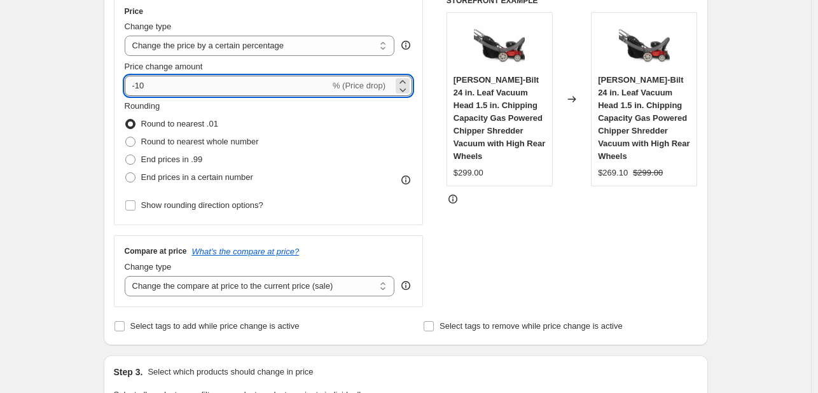
click at [215, 86] on input "-10" at bounding box center [227, 86] width 205 height 20
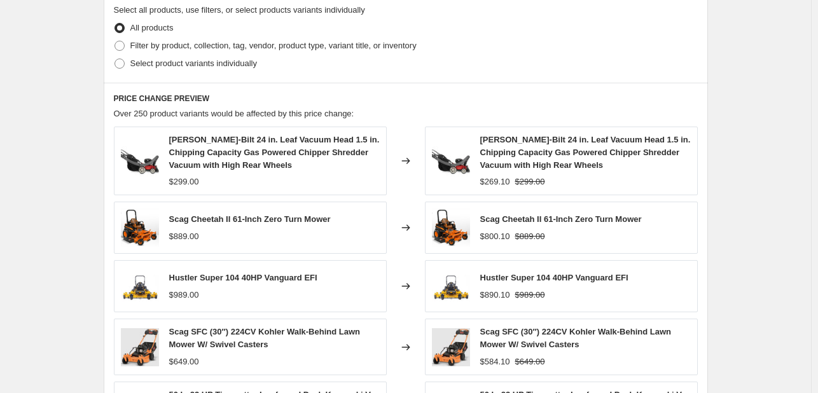
scroll to position [628, 0]
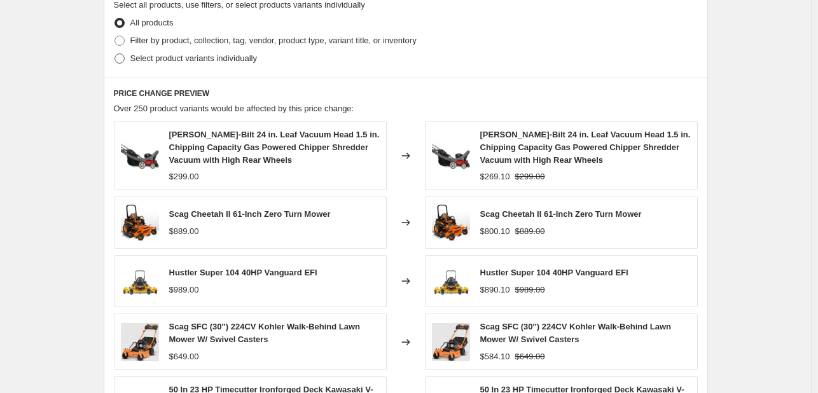
click at [137, 64] on span "Select product variants individually" at bounding box center [193, 58] width 127 height 13
click at [115, 54] on input "Select product variants individually" at bounding box center [114, 53] width 1 height 1
radio input "true"
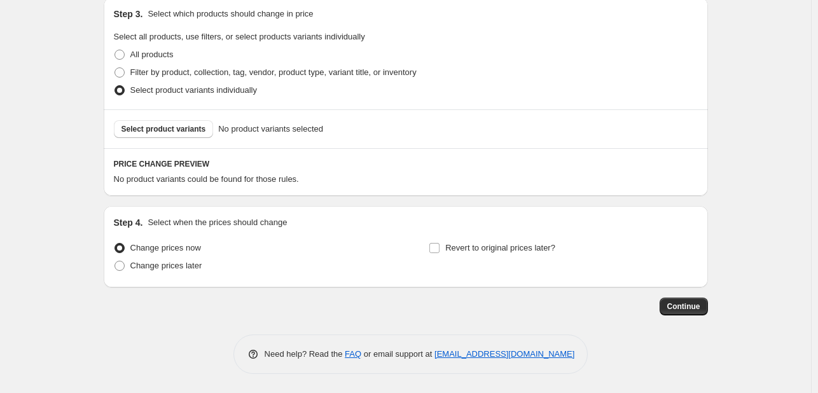
scroll to position [596, 0]
click at [128, 57] on label "All products" at bounding box center [144, 55] width 60 height 18
click at [115, 50] on input "All products" at bounding box center [114, 50] width 1 height 1
radio input "true"
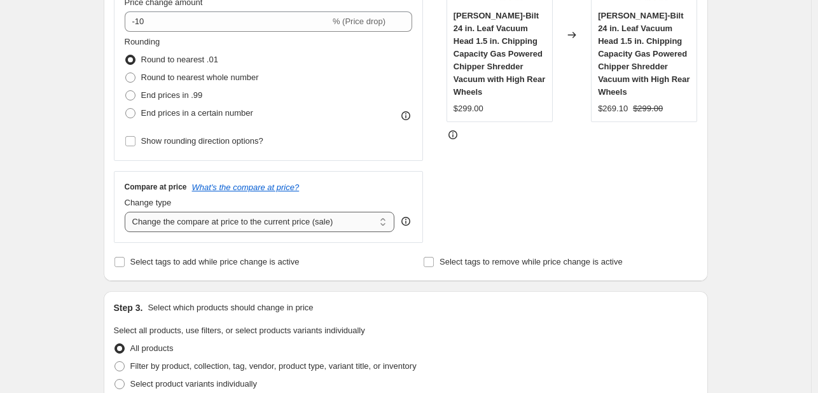
scroll to position [297, 0]
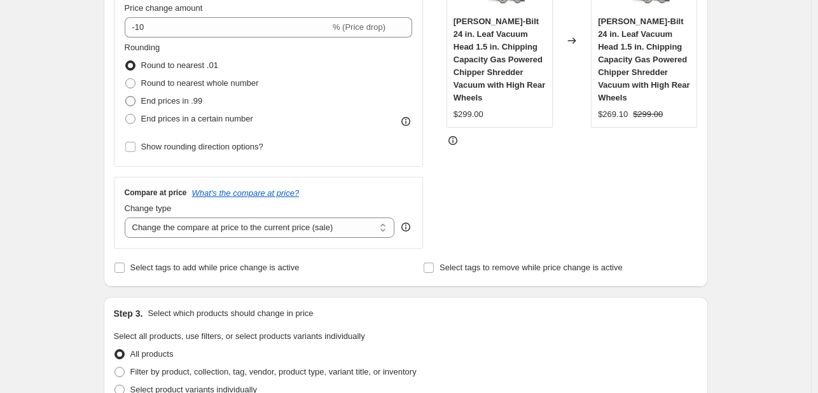
click at [179, 98] on span "End prices in .99" at bounding box center [172, 101] width 62 height 10
click at [126, 97] on input "End prices in .99" at bounding box center [125, 96] width 1 height 1
radio input "true"
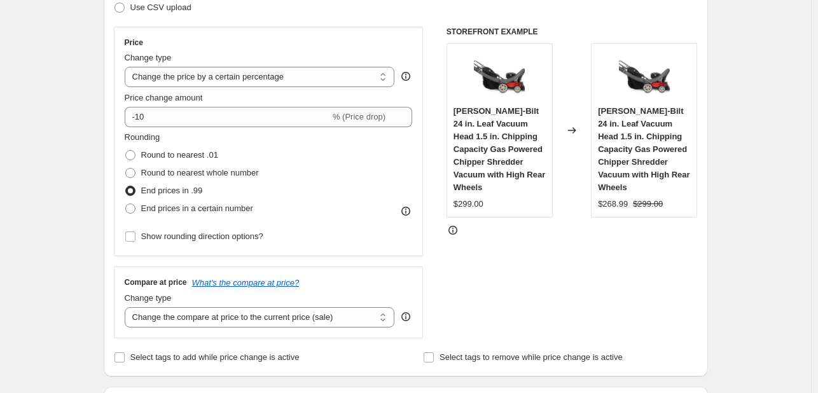
scroll to position [205, 0]
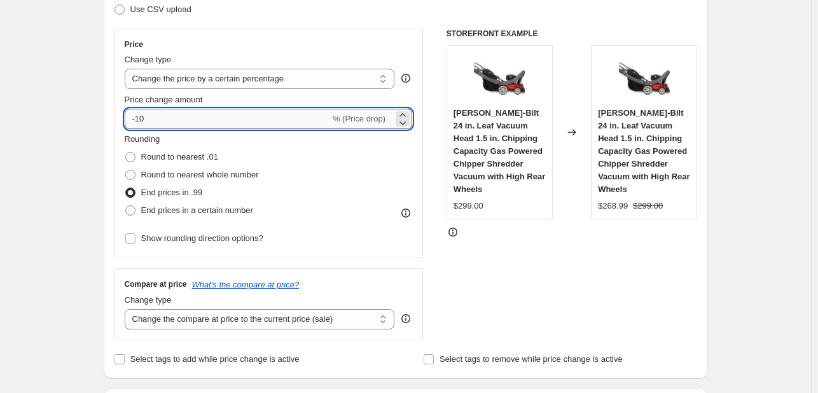
click at [163, 114] on input "-10" at bounding box center [227, 119] width 205 height 20
type input "-1"
type input "-2"
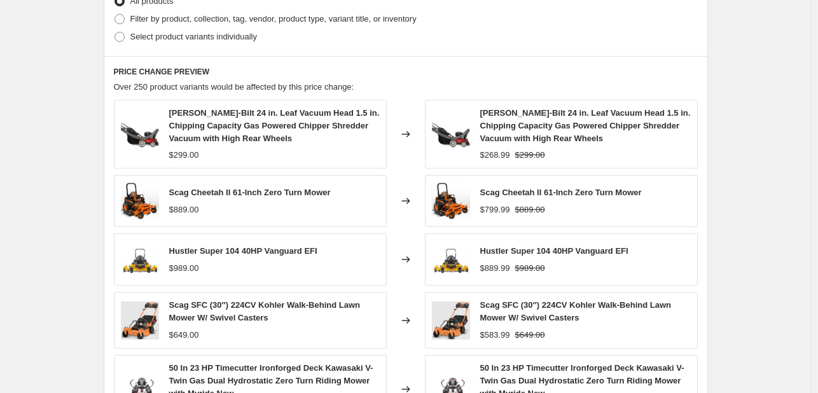
scroll to position [649, 0]
type input "-30"
click at [449, 57] on div "PRICE CHANGE PREVIEW Over 250 product variants would be affected by this price …" at bounding box center [406, 260] width 604 height 406
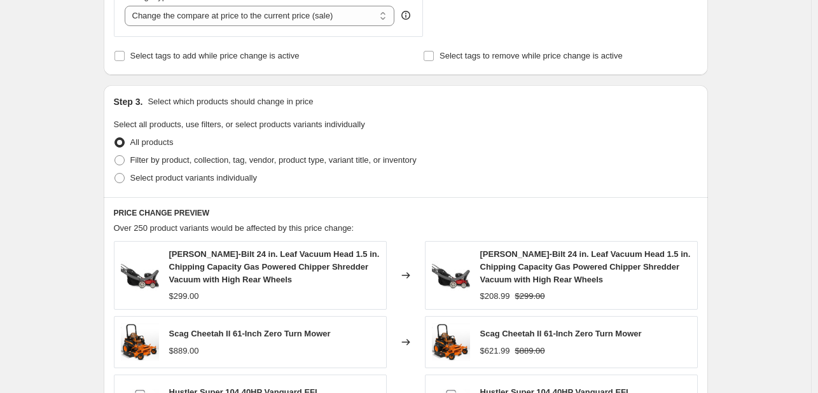
scroll to position [509, 0]
click at [203, 230] on span "Over 250 product variants would be affected by this price change:" at bounding box center [234, 228] width 240 height 10
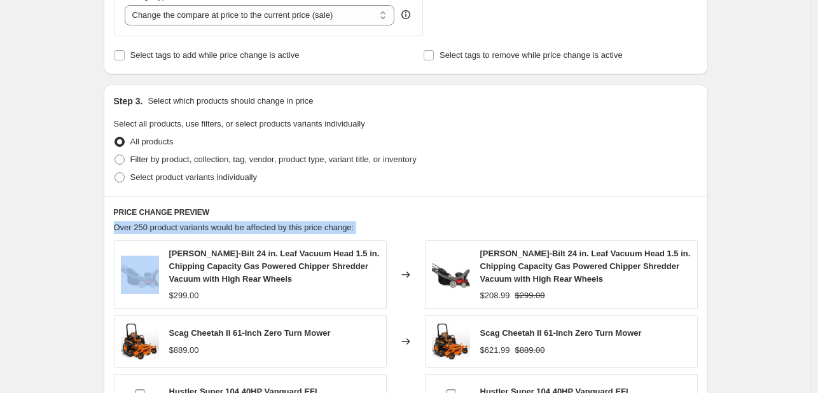
click at [203, 230] on span "Over 250 product variants would be affected by this price change:" at bounding box center [234, 228] width 240 height 10
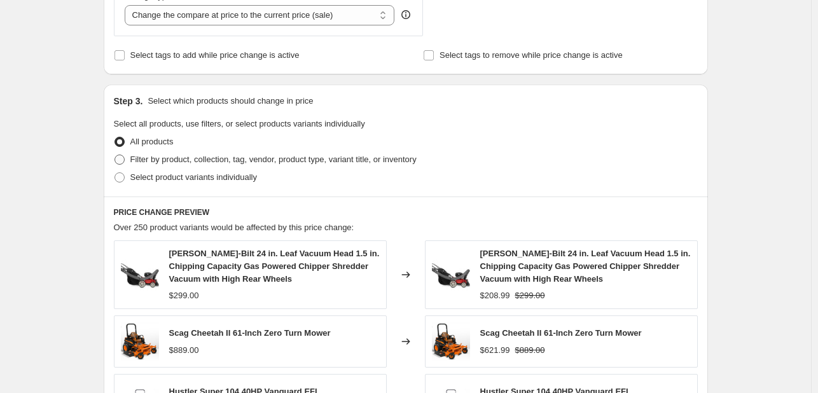
click at [138, 161] on span "Filter by product, collection, tag, vendor, product type, variant title, or inv…" at bounding box center [273, 160] width 286 height 10
click at [115, 155] on input "Filter by product, collection, tag, vendor, product type, variant title, or inv…" at bounding box center [114, 155] width 1 height 1
radio input "true"
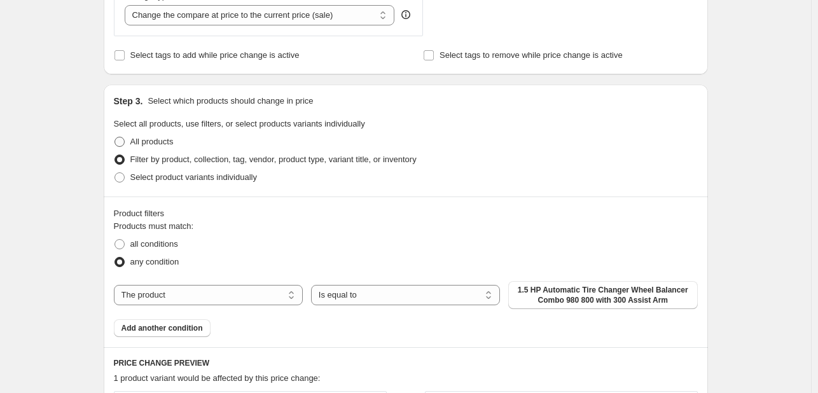
click at [120, 141] on span at bounding box center [119, 142] width 10 height 10
click at [115, 137] on input "All products" at bounding box center [114, 137] width 1 height 1
radio input "true"
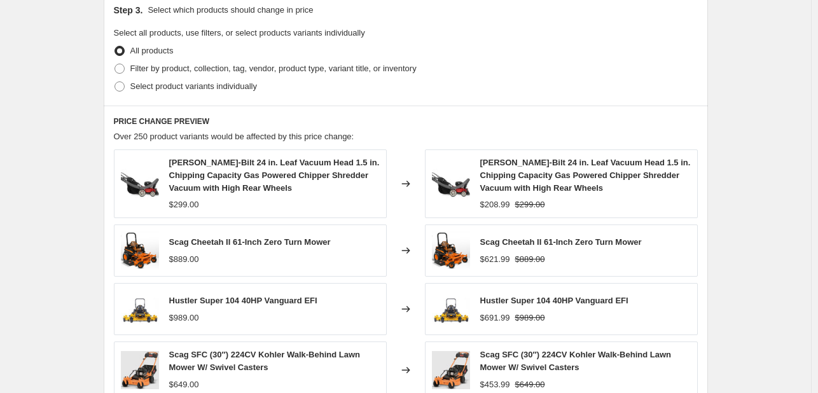
scroll to position [595, 0]
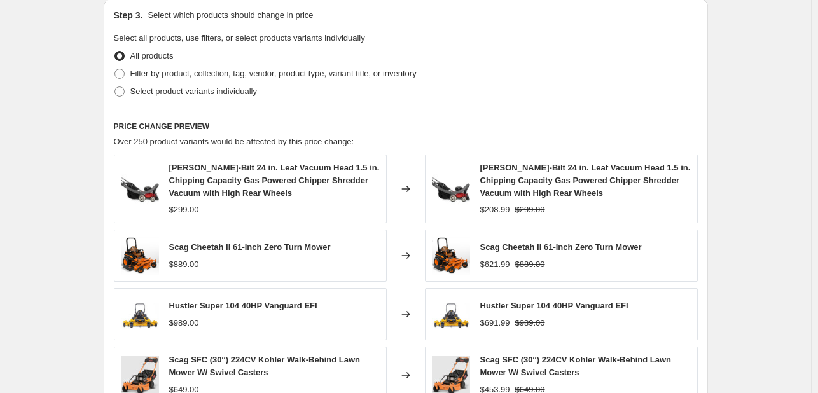
click at [275, 145] on span "Over 250 product variants would be affected by this price change:" at bounding box center [234, 142] width 240 height 10
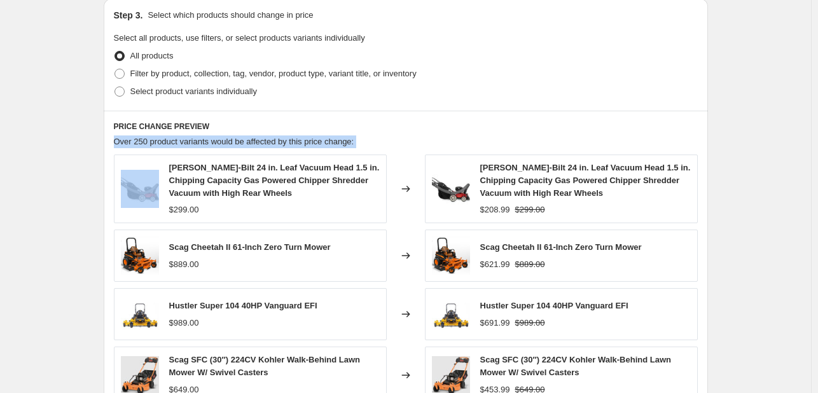
click at [275, 145] on span "Over 250 product variants would be affected by this price change:" at bounding box center [234, 142] width 240 height 10
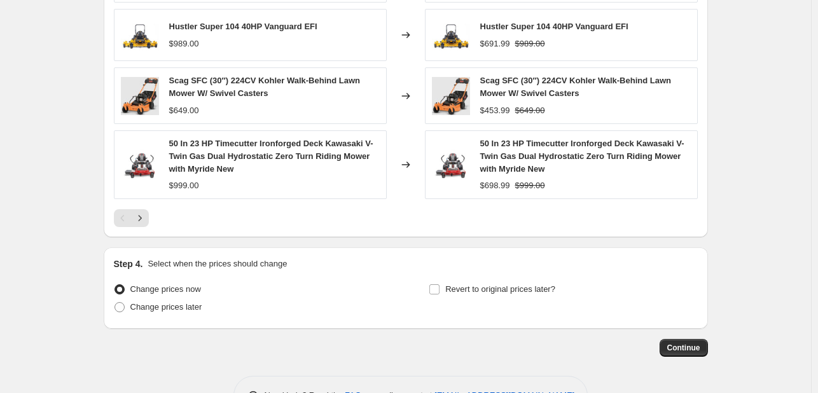
scroll to position [875, 0]
click at [676, 347] on span "Continue" at bounding box center [683, 347] width 33 height 10
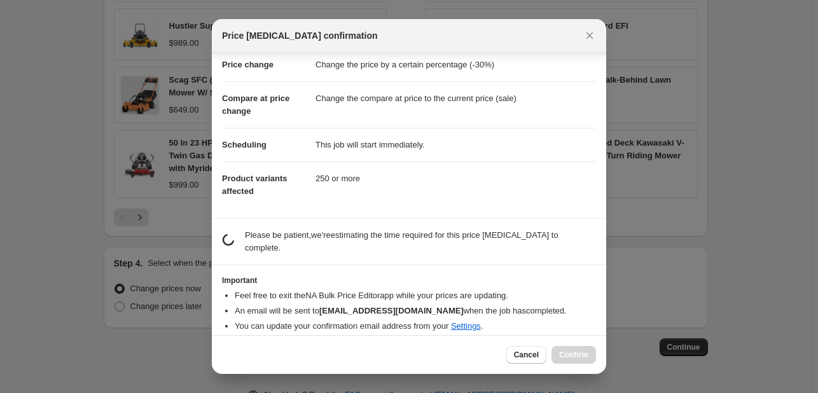
scroll to position [0, 0]
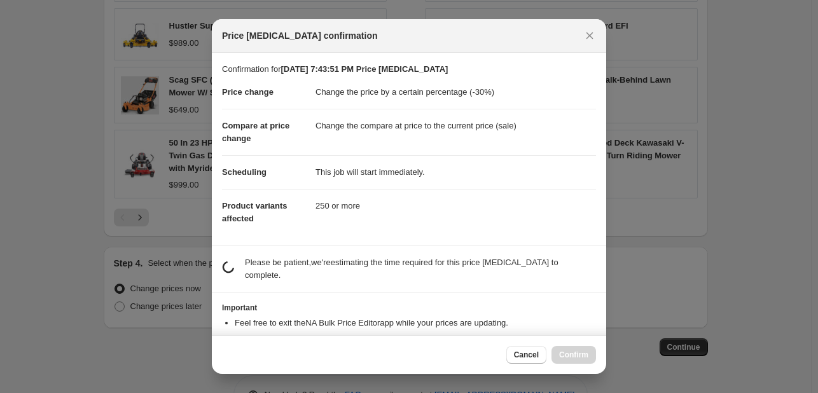
click at [338, 172] on dd "This job will start immediately." at bounding box center [455, 172] width 280 height 34
click at [323, 207] on dd "250 or more" at bounding box center [455, 206] width 280 height 34
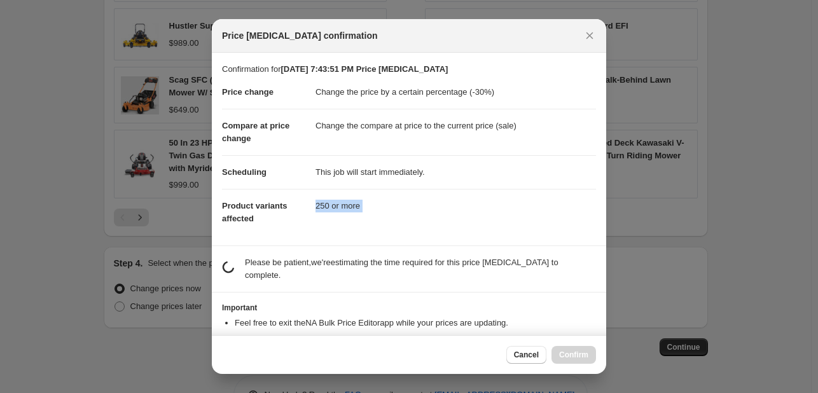
click at [323, 207] on dd "250 or more" at bounding box center [455, 206] width 280 height 34
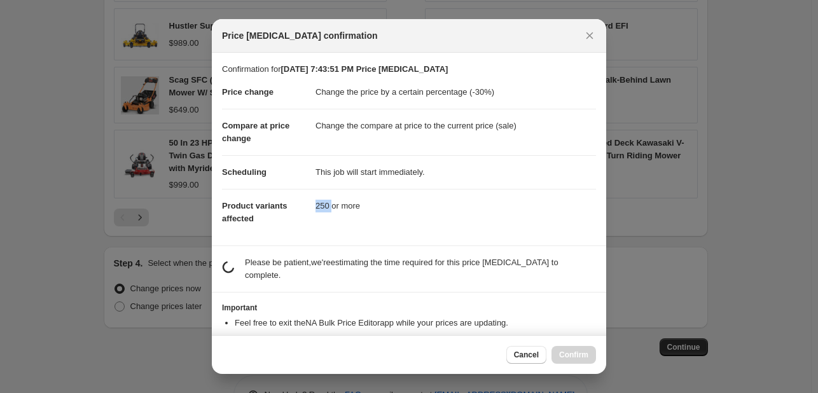
click at [323, 207] on dd "250 or more" at bounding box center [455, 206] width 280 height 34
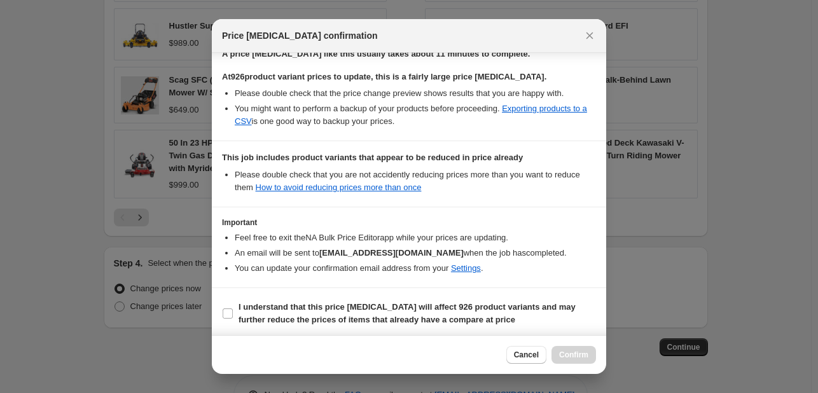
scroll to position [211, 0]
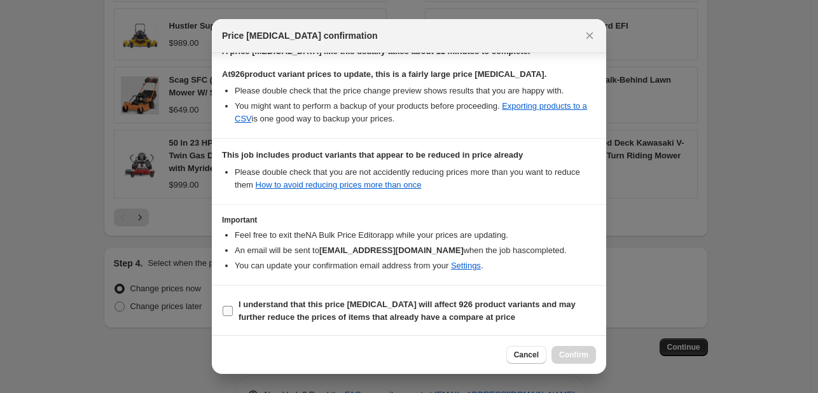
click at [224, 310] on input "I understand that this price [MEDICAL_DATA] will affect 926 product variants an…" at bounding box center [228, 311] width 10 height 10
checkbox input "true"
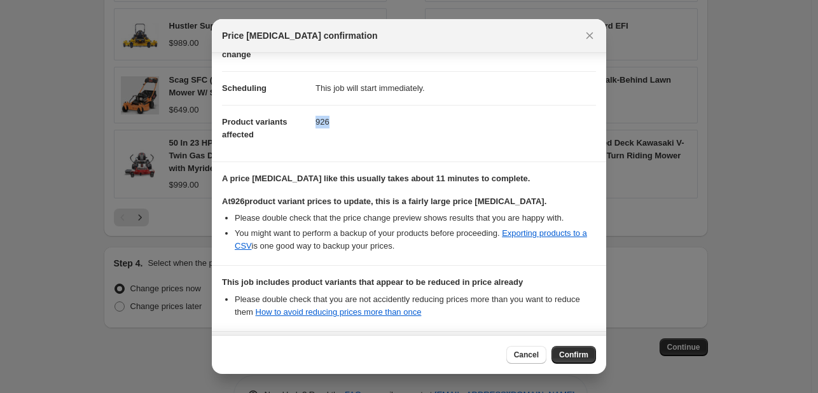
scroll to position [82, 0]
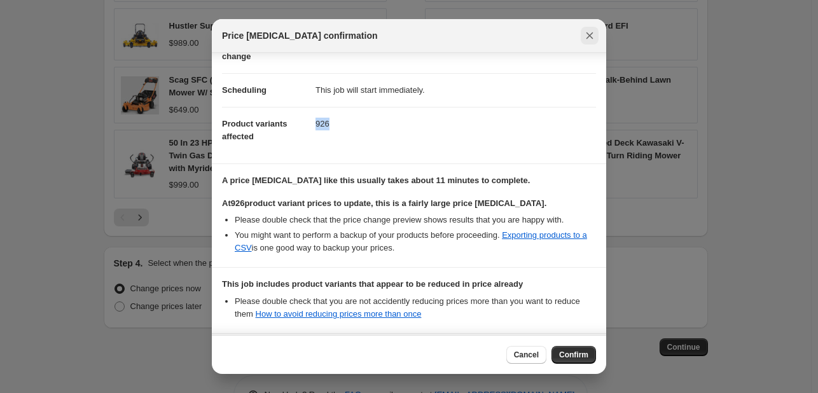
click at [587, 36] on icon "Close" at bounding box center [589, 35] width 13 height 13
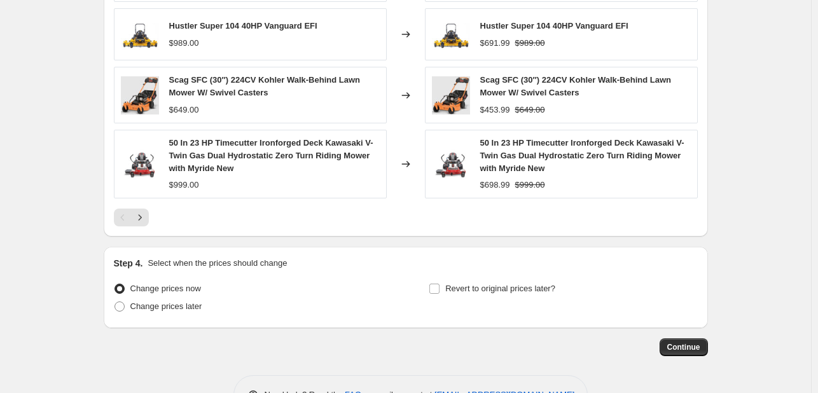
click at [511, 91] on span "Scag SFC (30″) 224CV Kohler Walk-Behind Lawn Mower W/ Swivel Casters" at bounding box center [575, 86] width 191 height 22
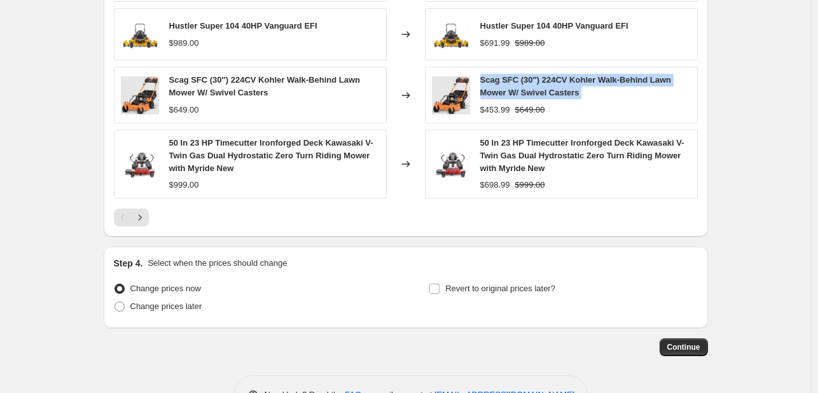
click at [511, 91] on span "Scag SFC (30″) 224CV Kohler Walk-Behind Lawn Mower W/ Swivel Casters" at bounding box center [575, 86] width 191 height 22
copy span "Scag SFC (30″) 224CV Kohler Walk-Behind Lawn Mower W/ Swivel Casters"
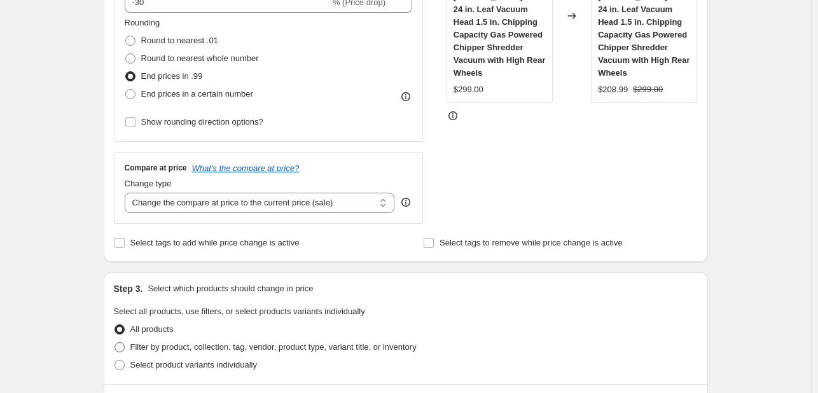
scroll to position [306, 0]
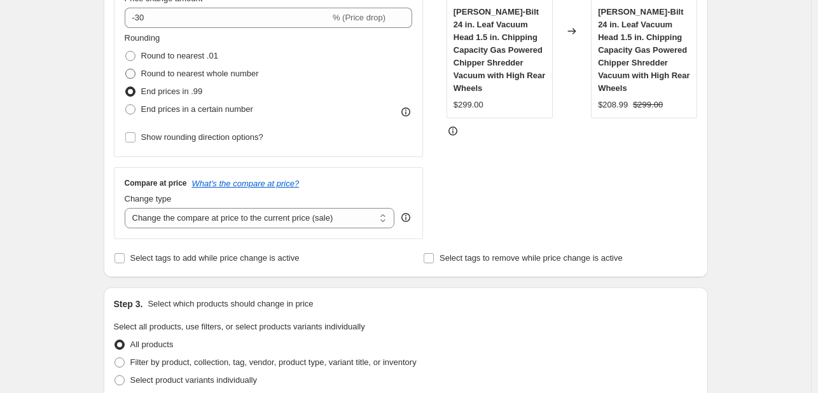
click at [207, 80] on label "Round to nearest whole number" at bounding box center [192, 74] width 134 height 18
click at [126, 69] on input "Round to nearest whole number" at bounding box center [125, 69] width 1 height 1
radio input "true"
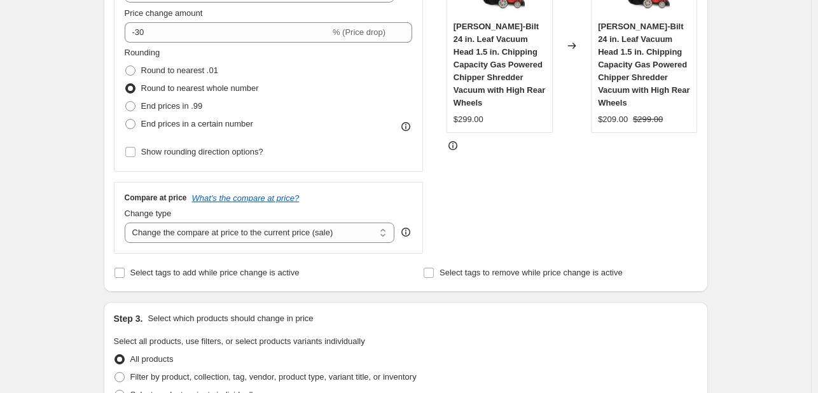
scroll to position [290, 0]
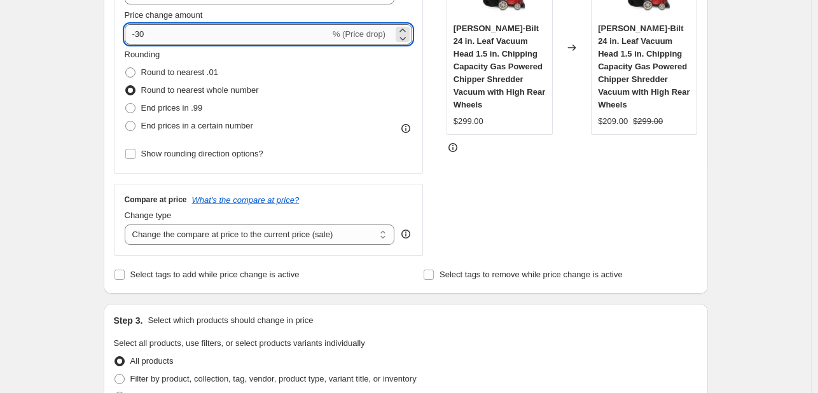
click at [181, 29] on input "-30" at bounding box center [227, 34] width 205 height 20
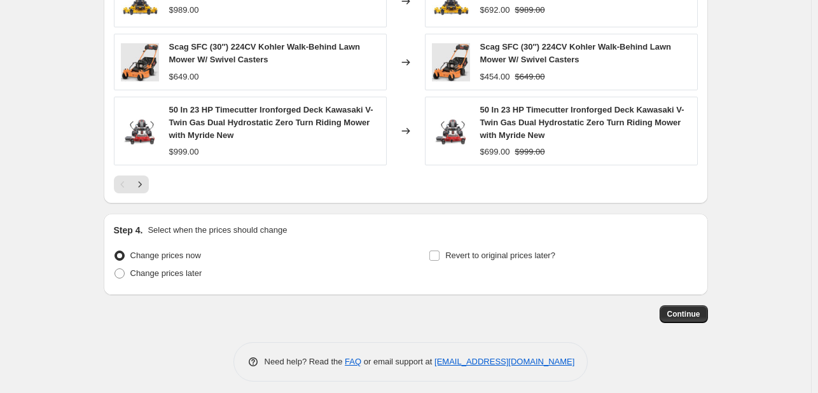
scroll to position [915, 0]
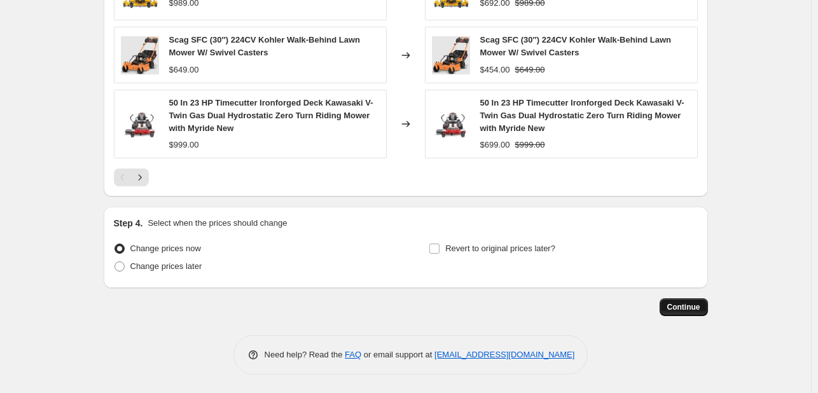
click at [684, 305] on span "Continue" at bounding box center [683, 307] width 33 height 10
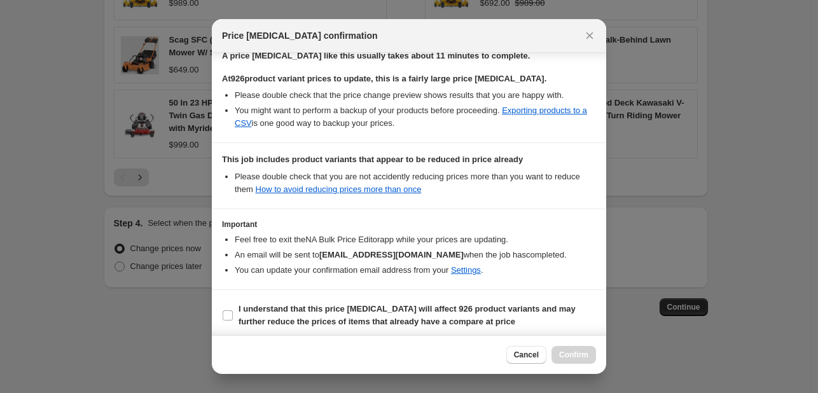
scroll to position [211, 0]
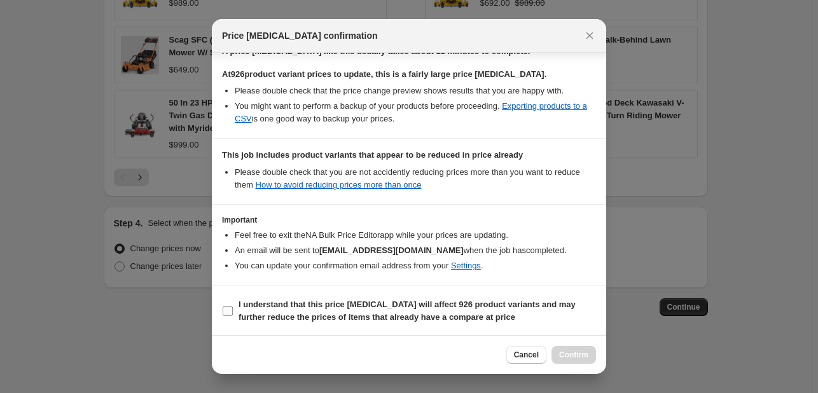
click at [226, 308] on input "I understand that this price [MEDICAL_DATA] will affect 926 product variants an…" at bounding box center [228, 311] width 10 height 10
checkbox input "true"
click at [575, 352] on span "Confirm" at bounding box center [573, 355] width 29 height 10
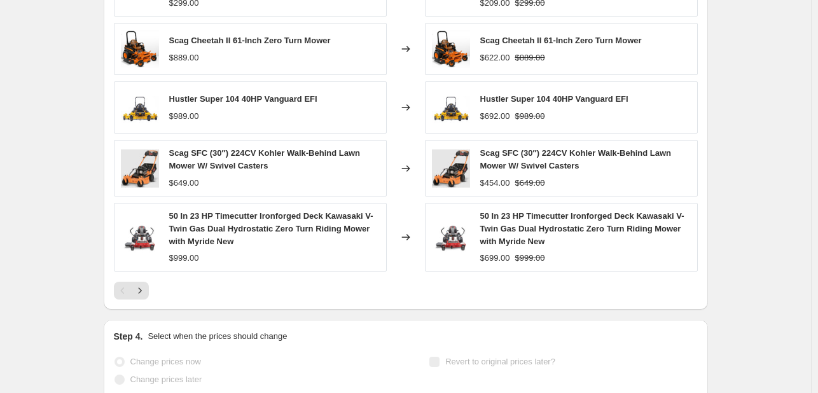
scroll to position [979, 0]
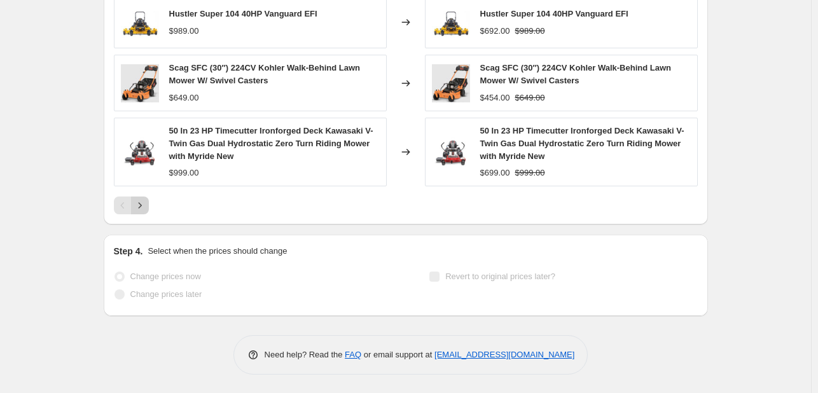
click at [144, 204] on icon "Next" at bounding box center [140, 205] width 13 height 13
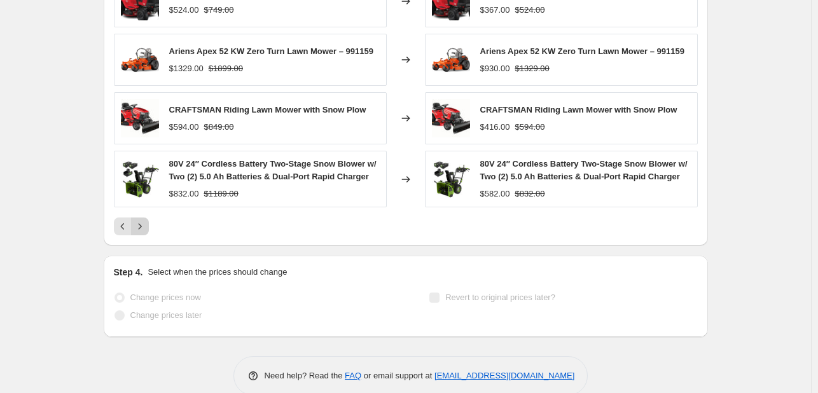
scroll to position [961, 0]
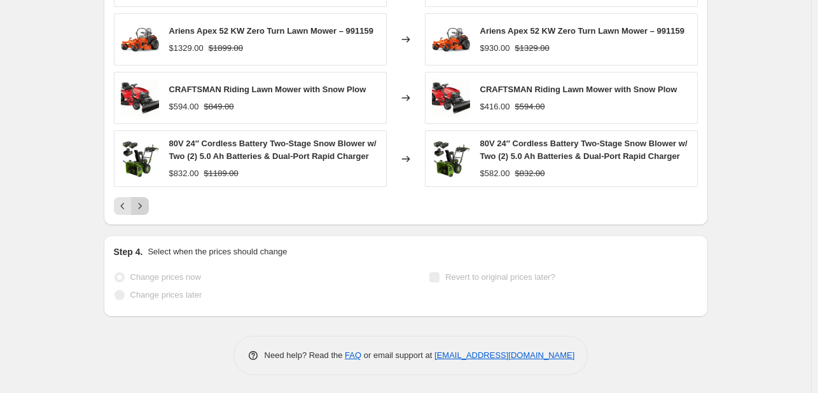
click at [144, 204] on icon "Next" at bounding box center [140, 206] width 13 height 13
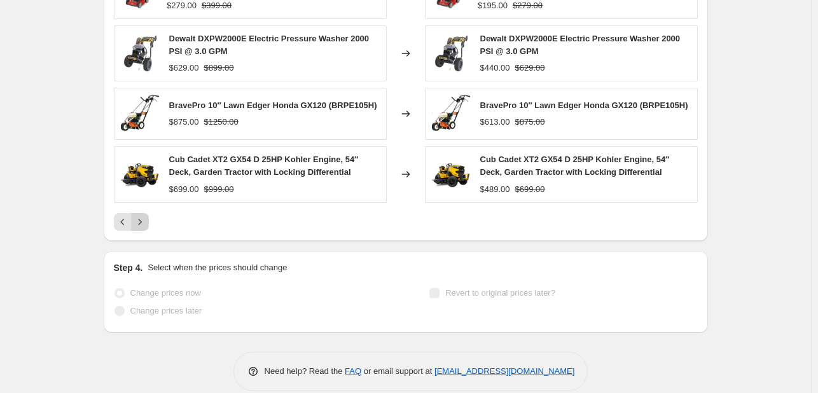
scroll to position [957, 0]
